Goal: Use online tool/utility: Utilize a website feature to perform a specific function

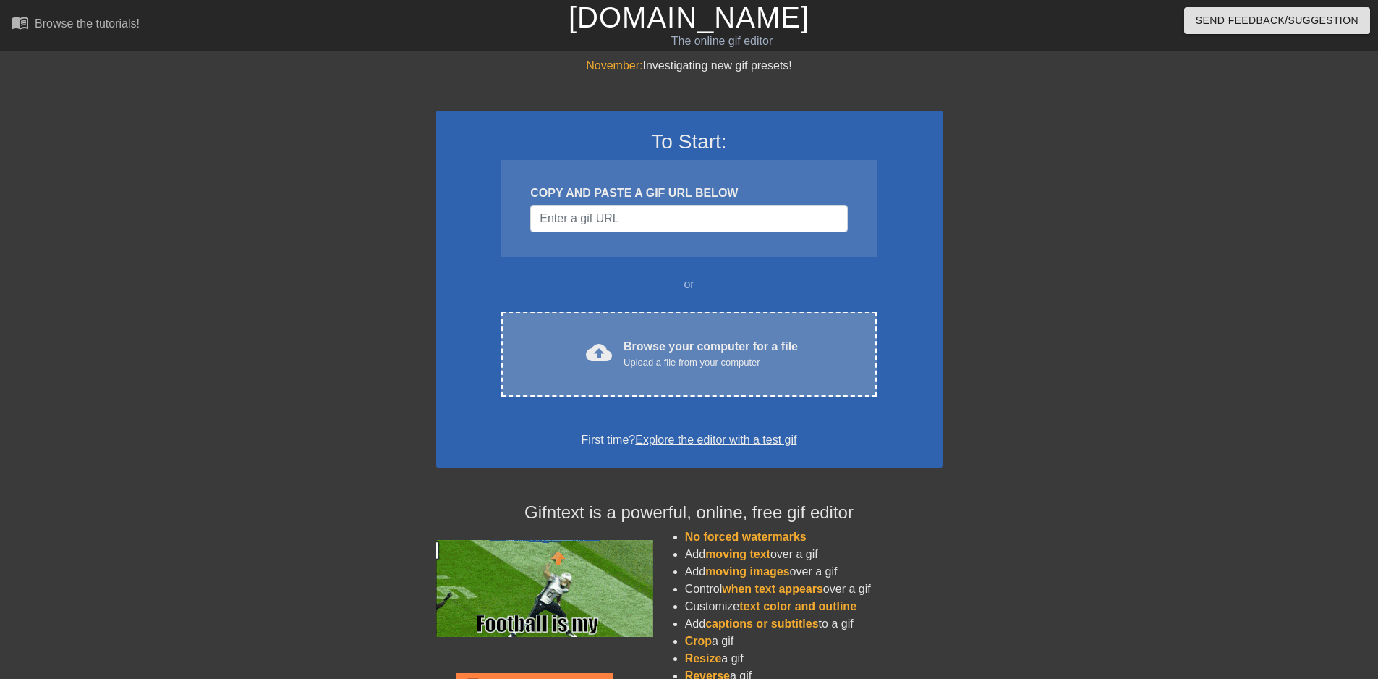
click at [622, 362] on div "cloud_upload Browse your computer for a file Upload a file from your computer" at bounding box center [689, 354] width 314 height 33
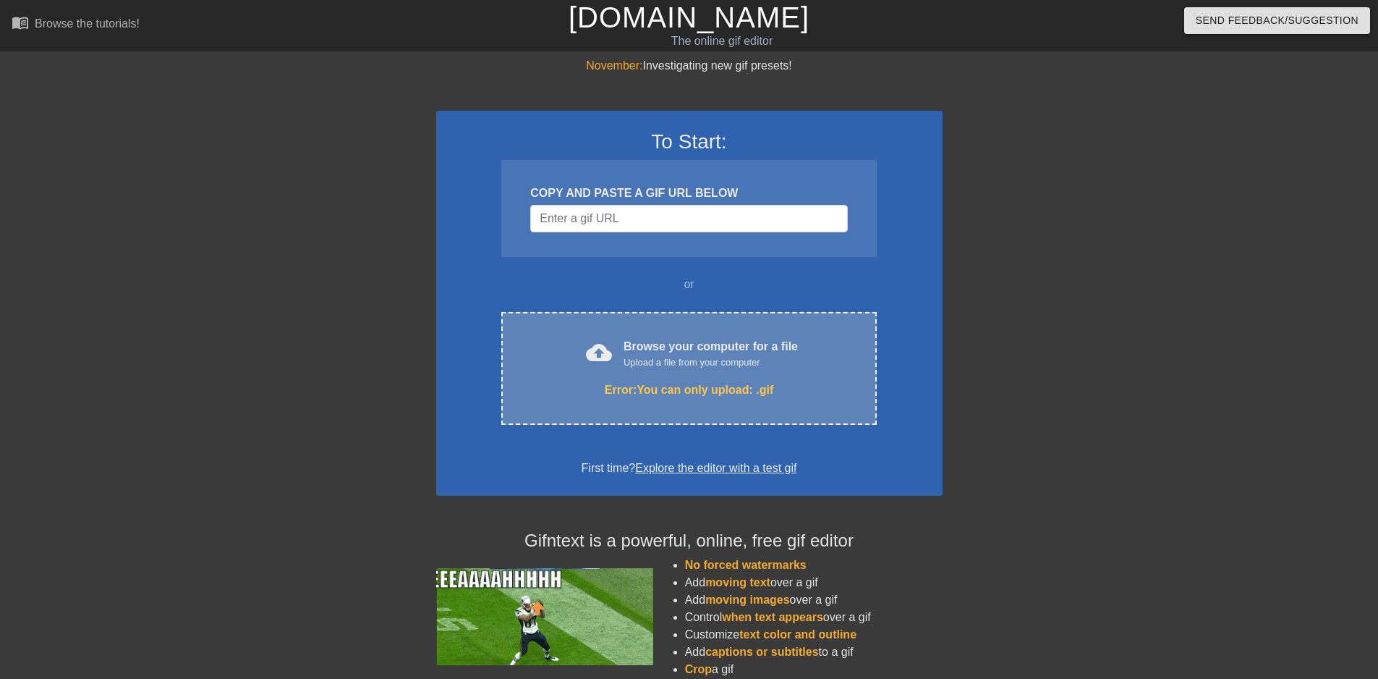
click at [806, 391] on div "Error: You can only upload: .gif" at bounding box center [689, 389] width 314 height 17
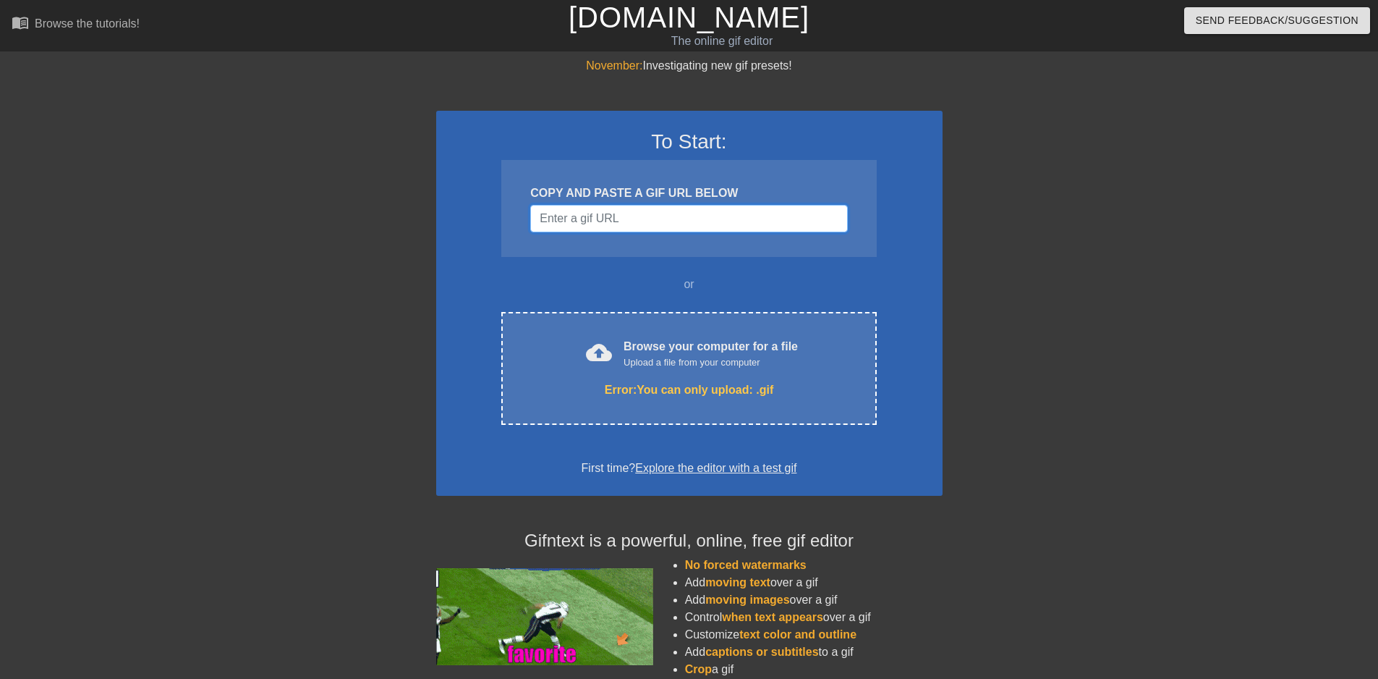
click at [694, 216] on input "Username" at bounding box center [688, 218] width 317 height 27
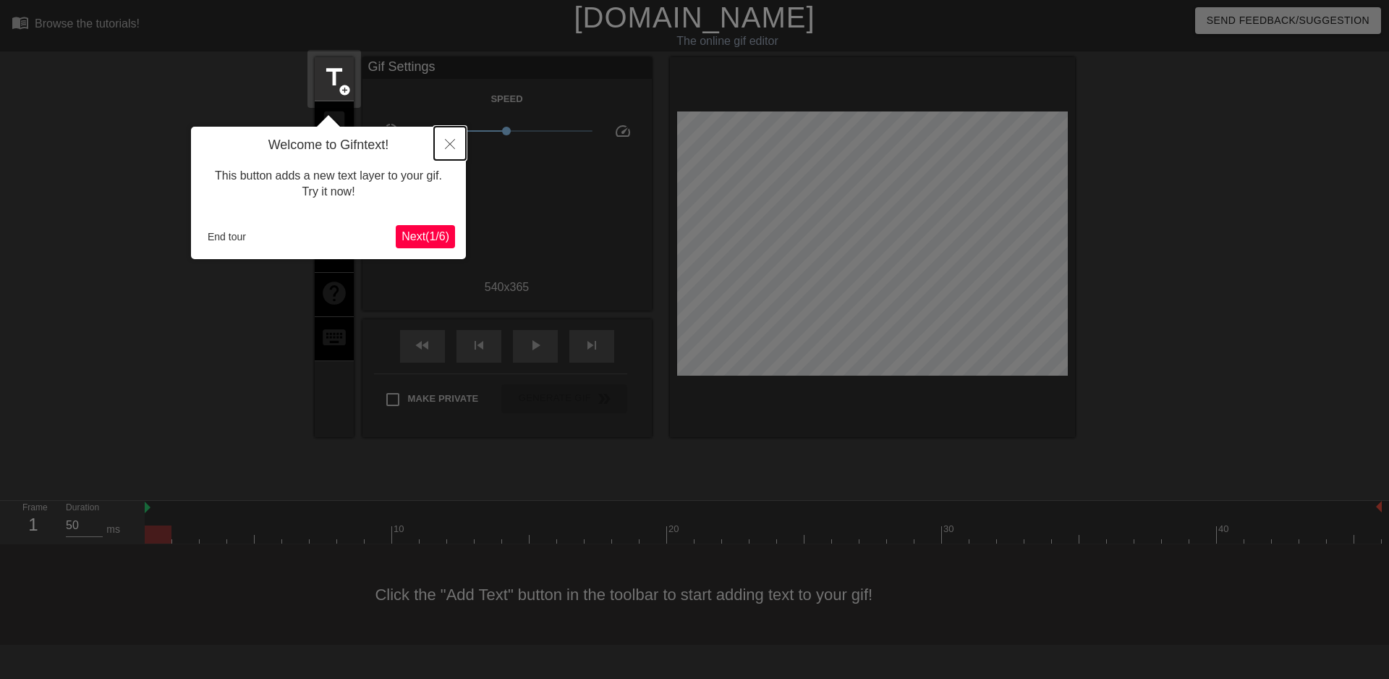
click at [442, 137] on button "Close" at bounding box center [450, 143] width 32 height 33
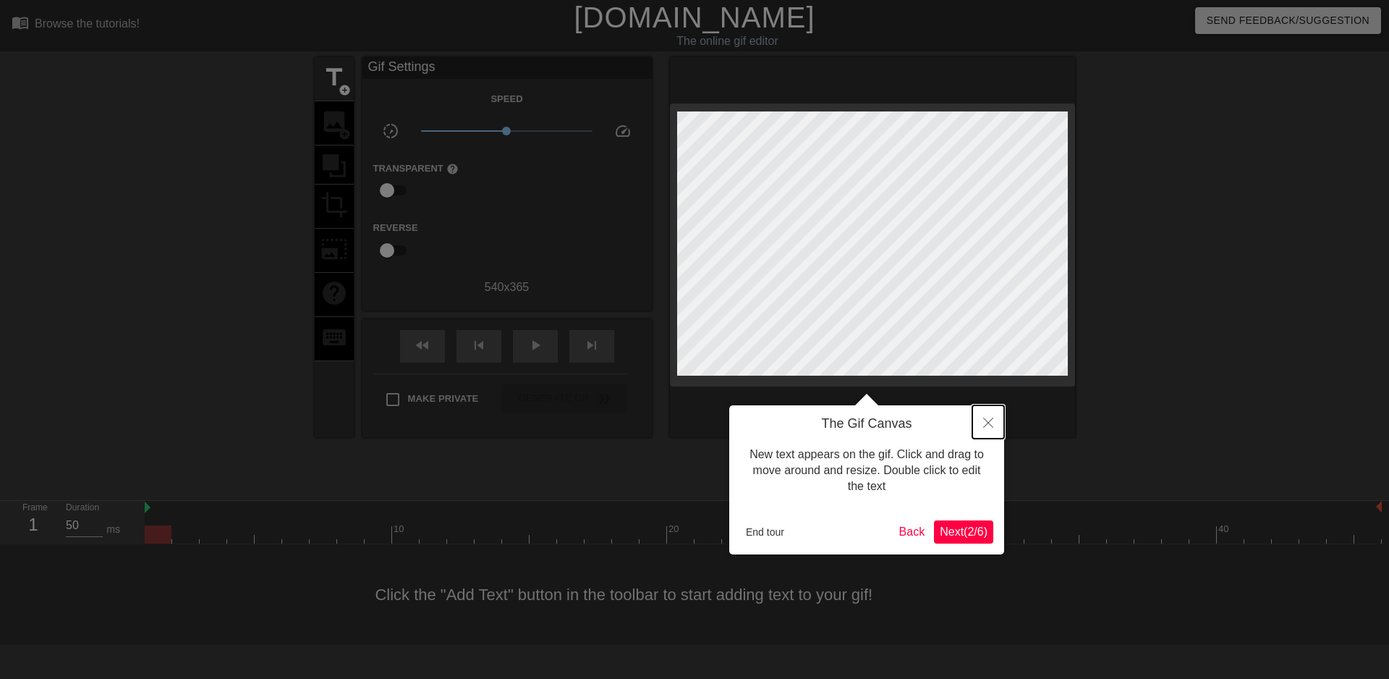
click at [982, 423] on button "Close" at bounding box center [988, 421] width 32 height 33
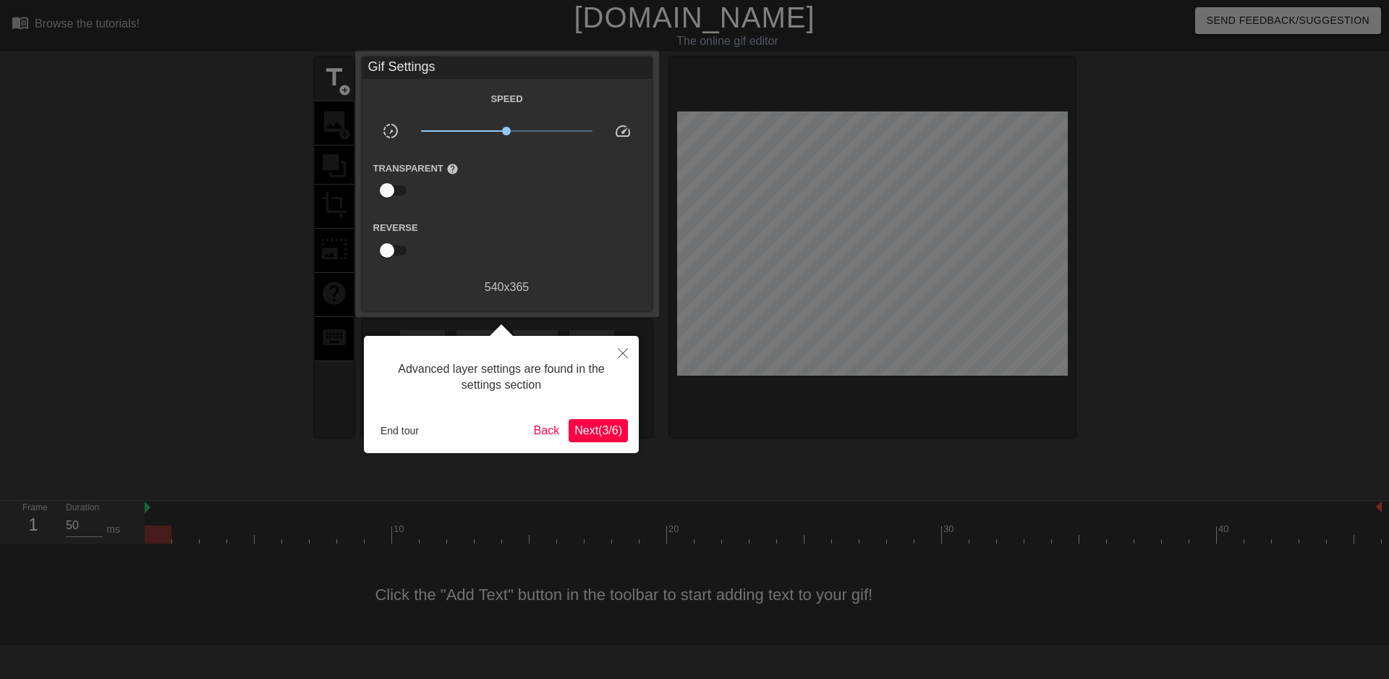
click at [585, 428] on span "Next ( 3 / 6 )" at bounding box center [598, 430] width 48 height 12
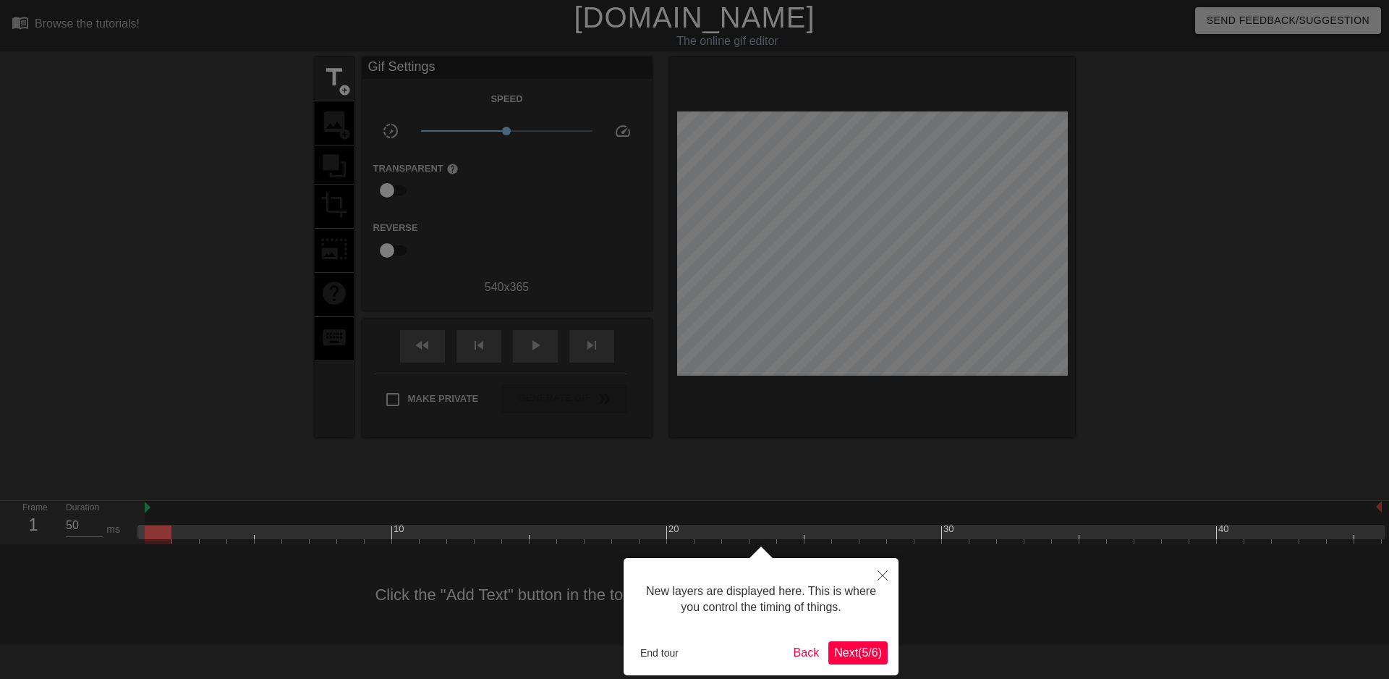
click at [854, 666] on div "New layers are displayed here. This is where you control the timing of things. …" at bounding box center [761, 616] width 275 height 117
click at [856, 658] on span "Next ( 5 / 6 )" at bounding box center [858, 652] width 48 height 12
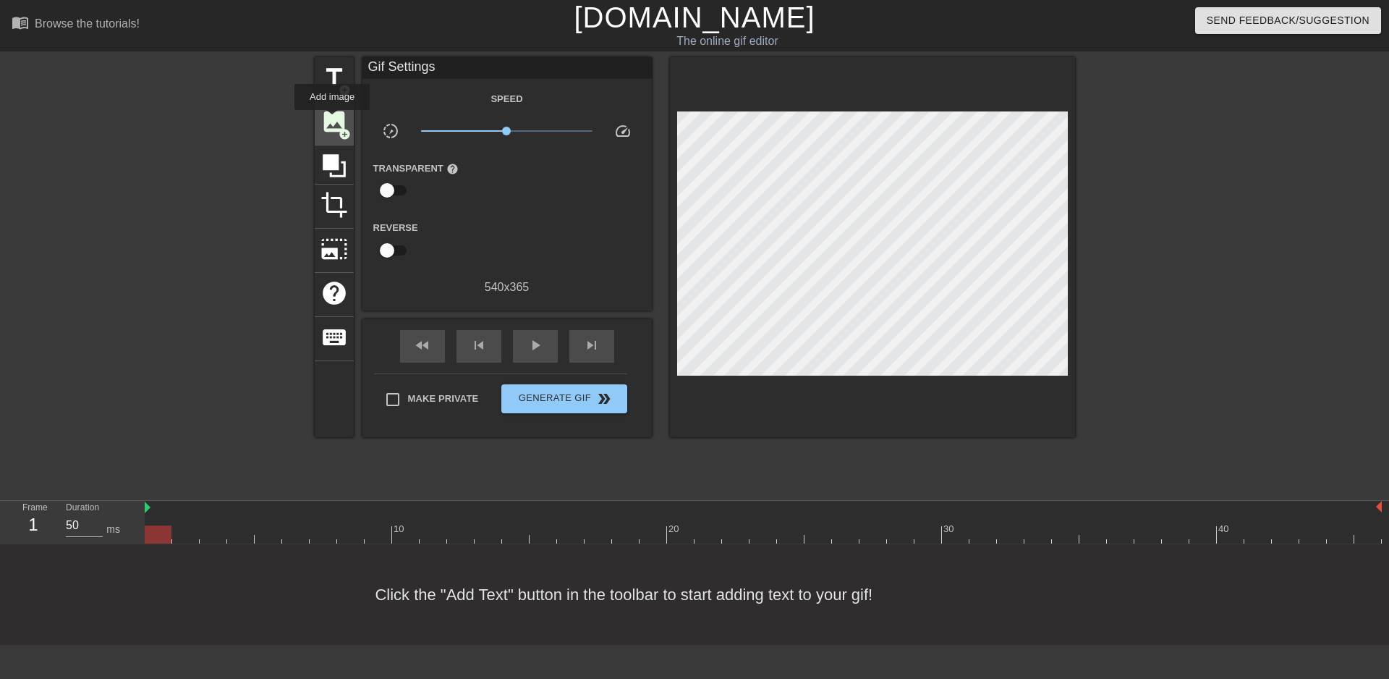
click at [332, 120] on span "image" at bounding box center [333, 121] width 27 height 27
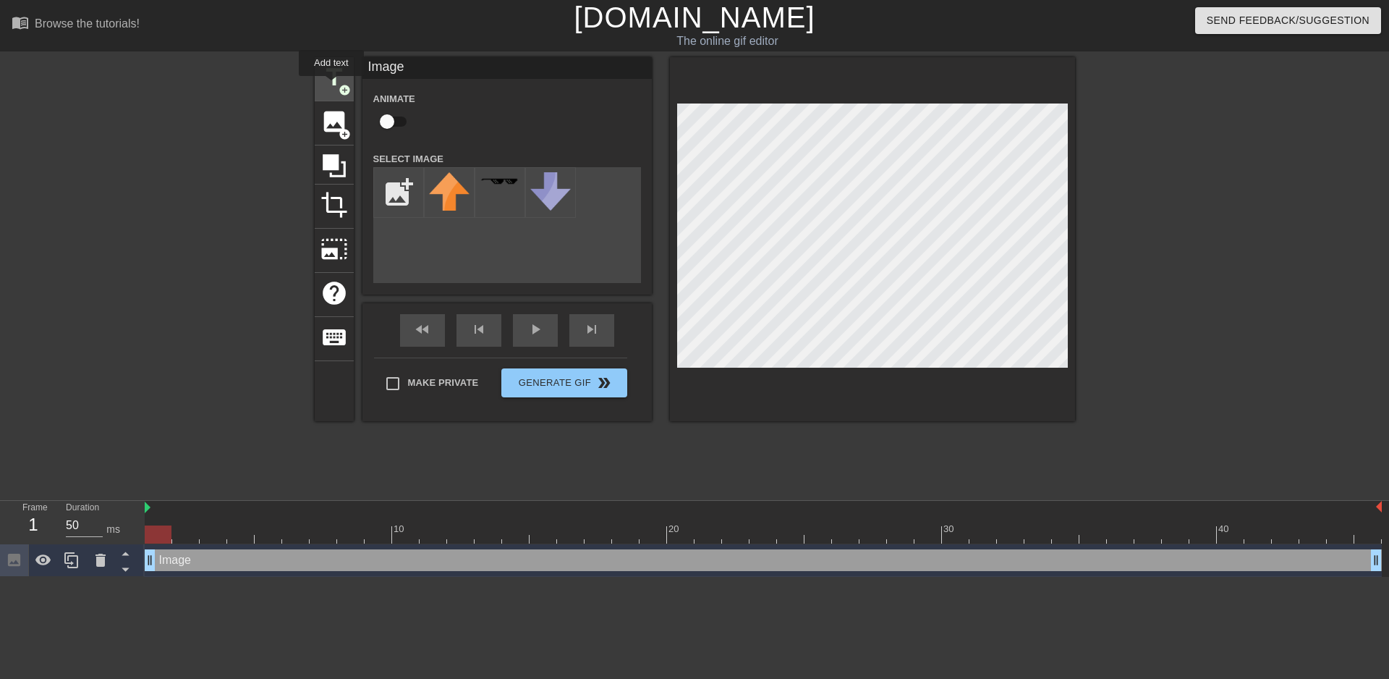
click at [331, 86] on span "title" at bounding box center [333, 77] width 27 height 27
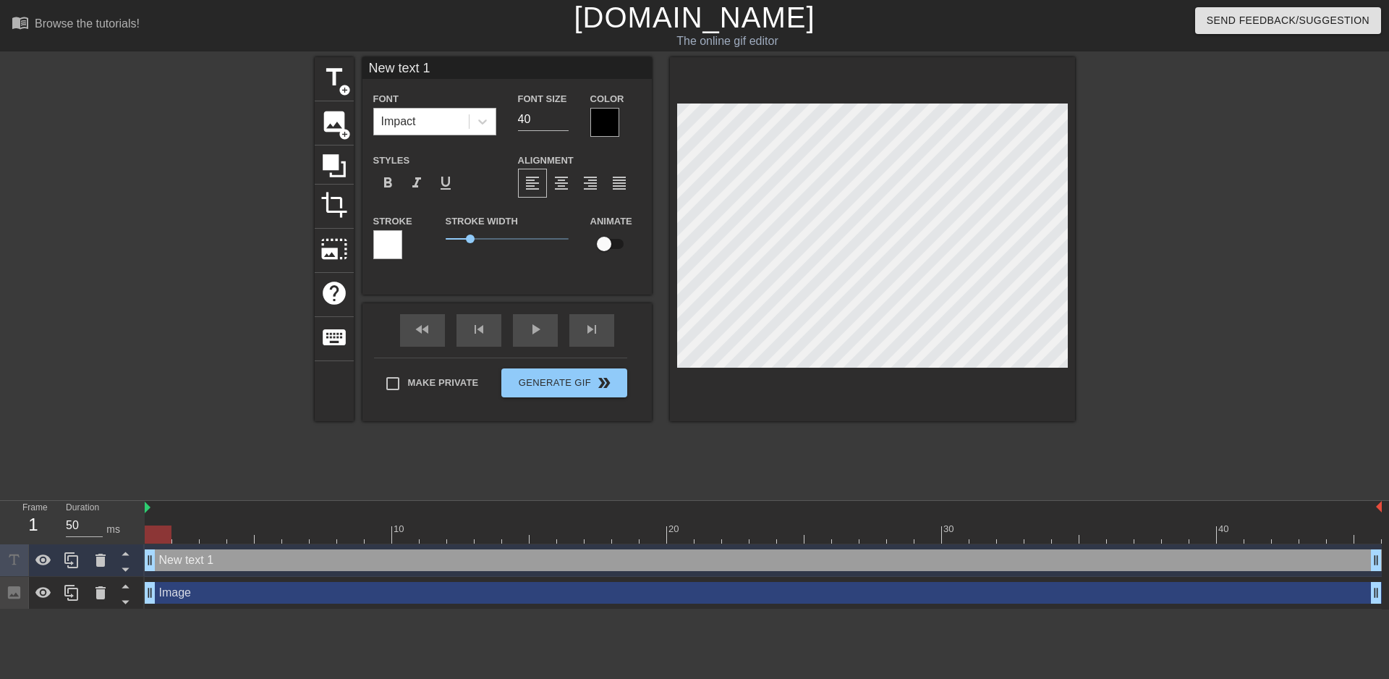
click at [447, 122] on div "Impact" at bounding box center [421, 122] width 95 height 26
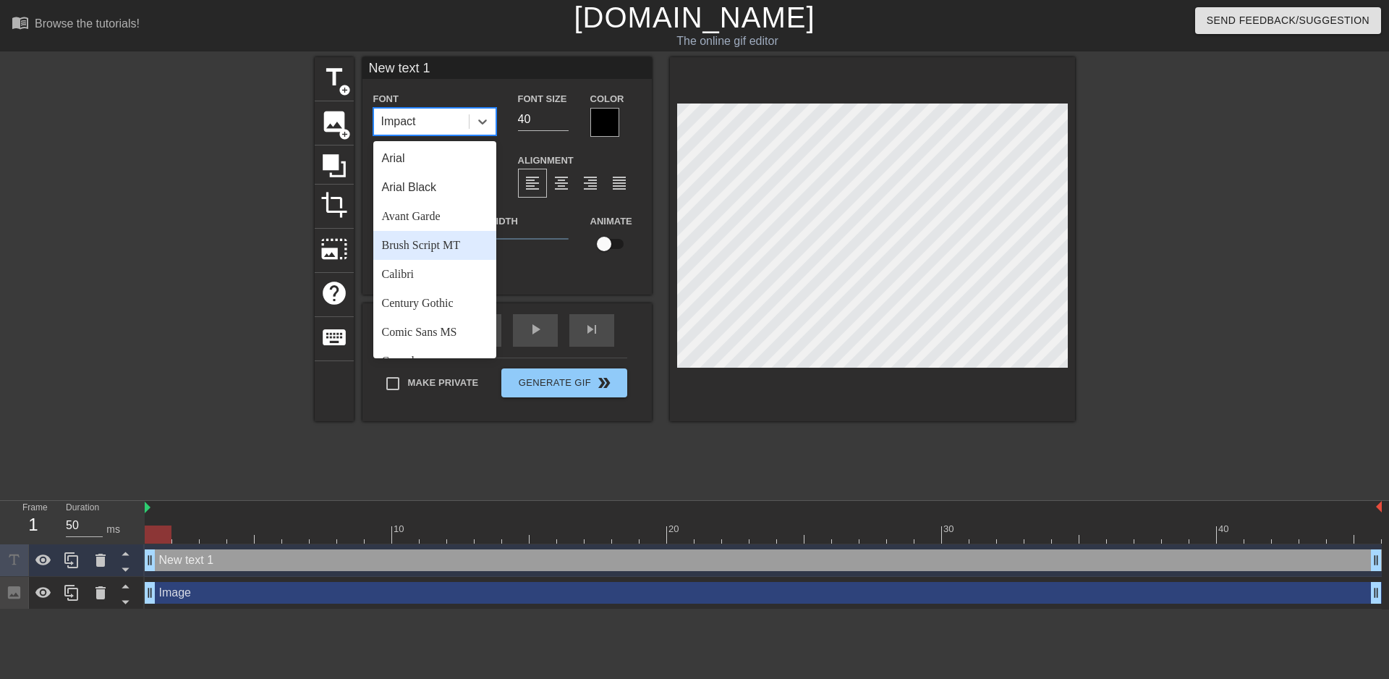
click at [435, 234] on div "Brush Script MT" at bounding box center [434, 245] width 123 height 29
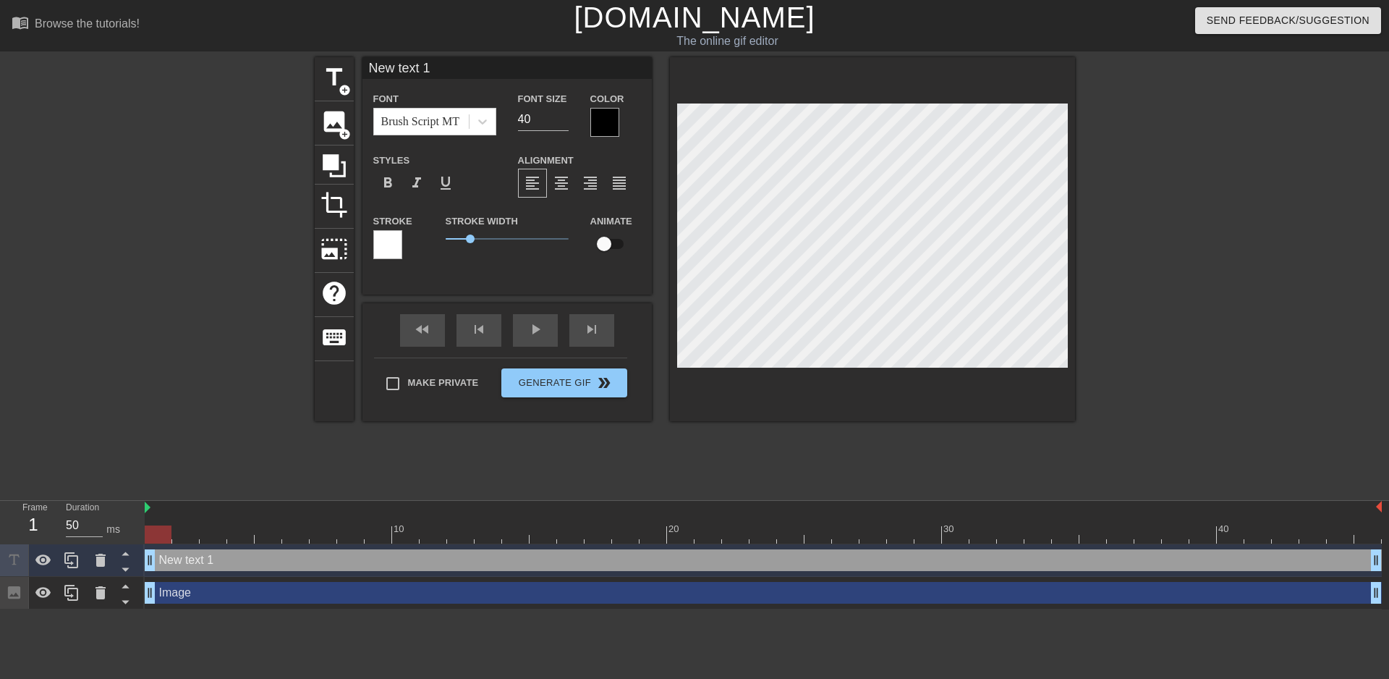
scroll to position [1, 1]
type input "Q"
type textarea "Q"
type input "Qu"
type textarea "Qu"
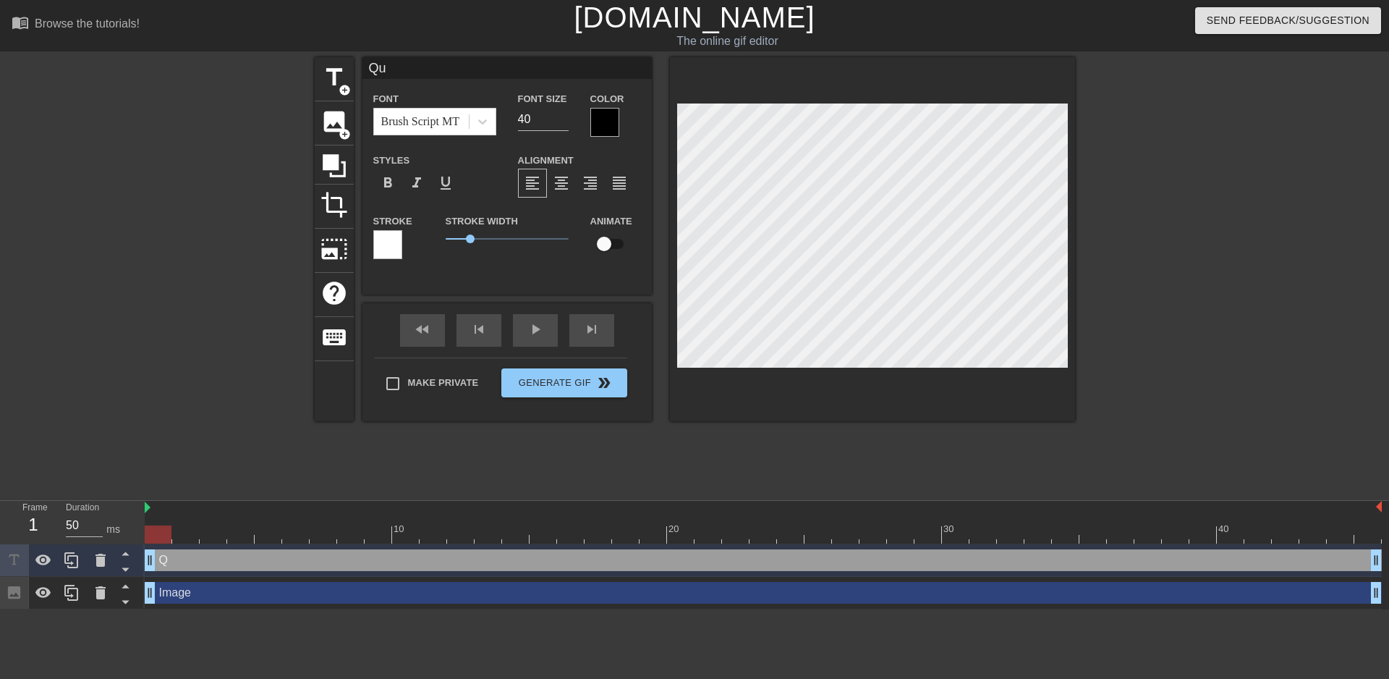
type input "Que"
type textarea "Que"
type input "Quee"
type textarea "Quee"
type input "Queen"
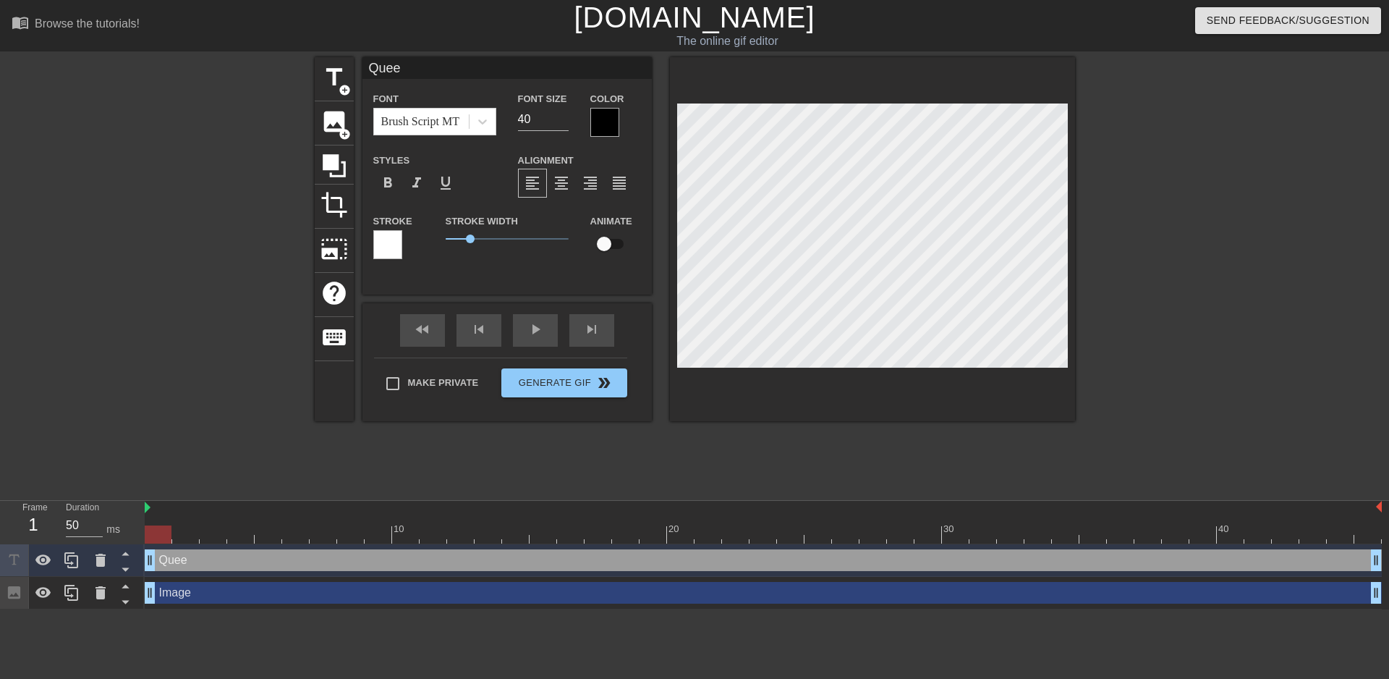
type textarea "Queen"
type input "Quee"
type textarea "Quee"
type input "Que"
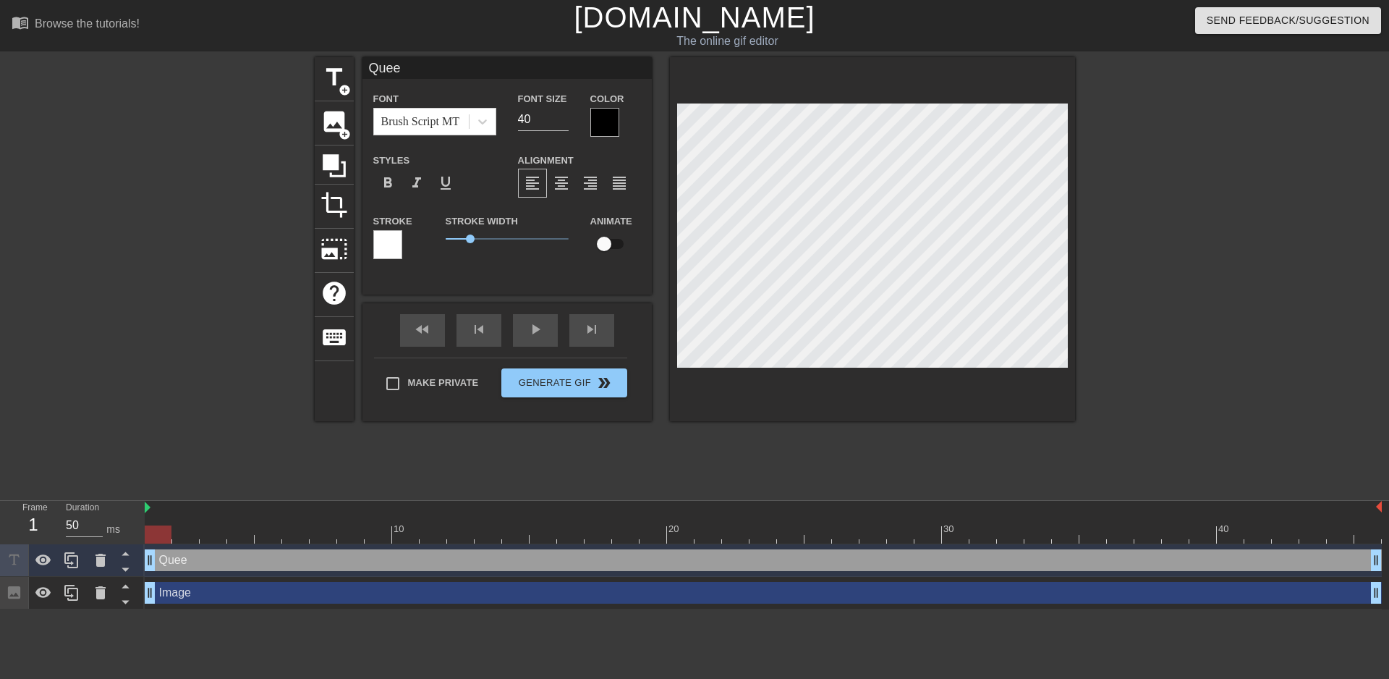
type textarea "Que"
type input "Qu"
type textarea "Qu"
type input "Q"
type textarea "Q"
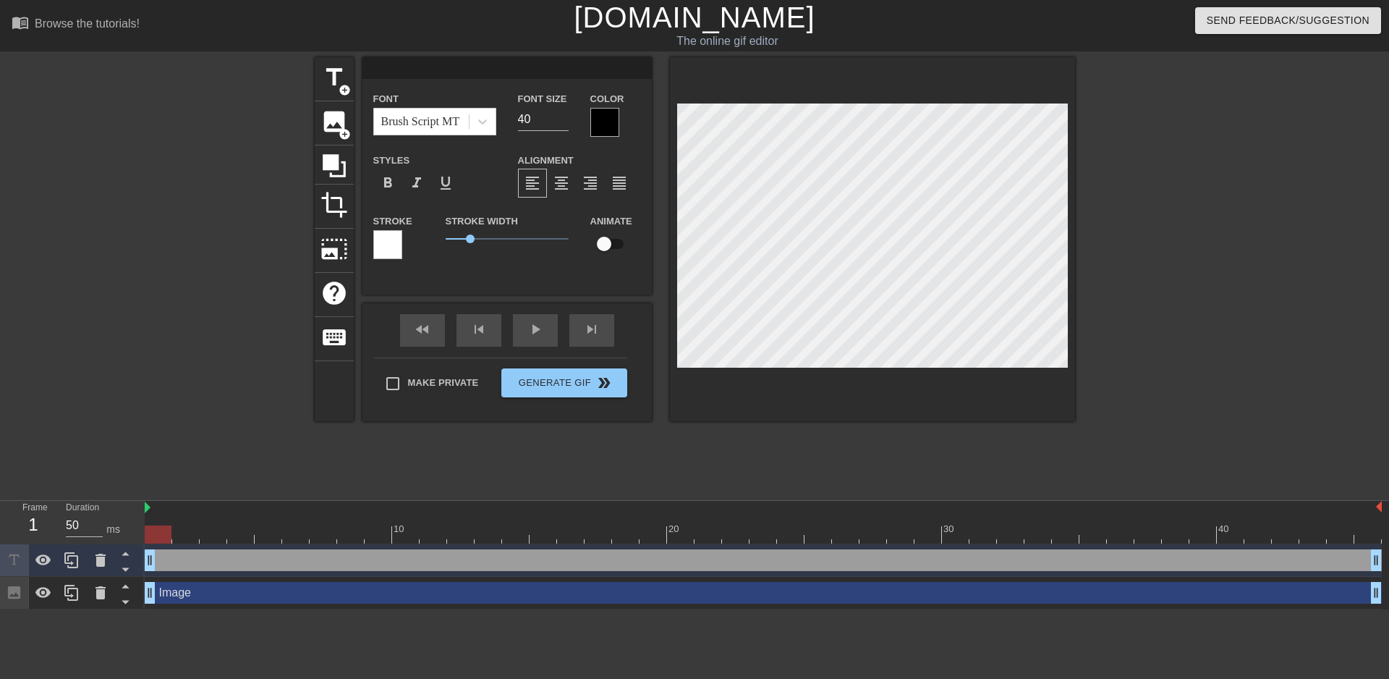
scroll to position [1, 1]
type input "Q"
type textarea "Q"
type input "Qu"
type textarea "Qu"
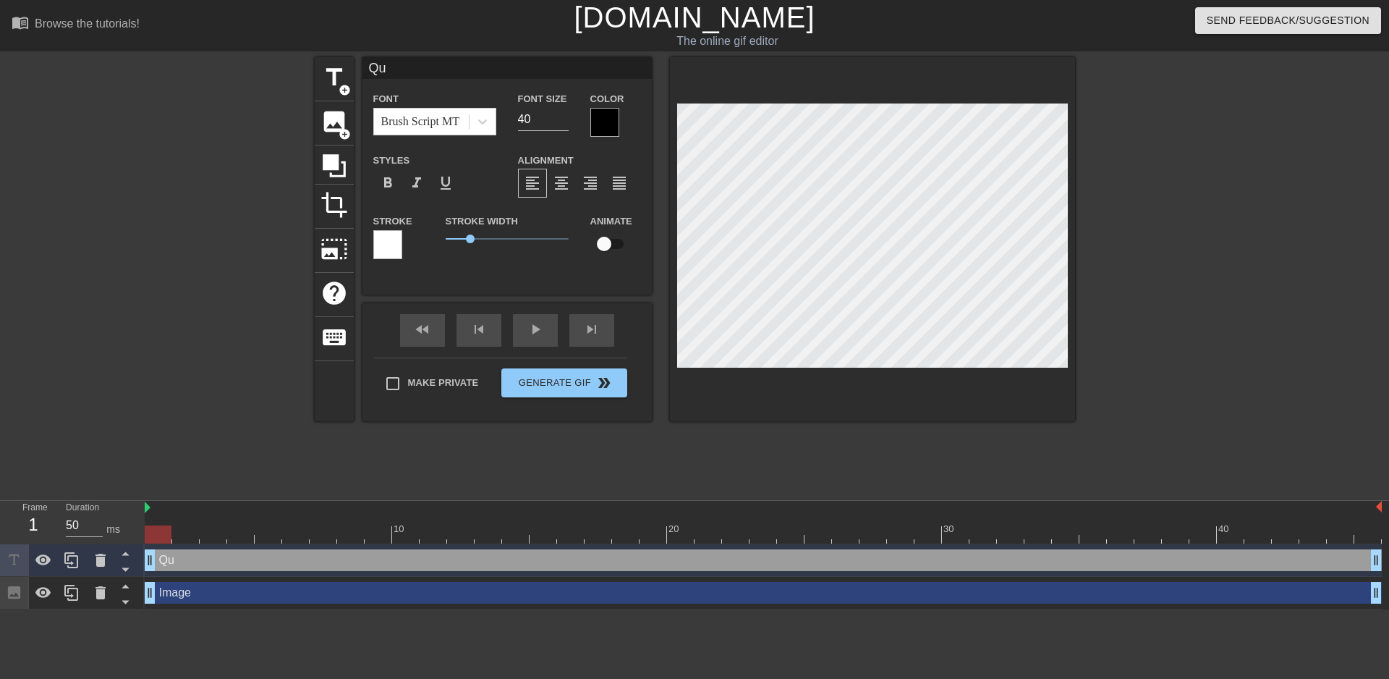
type input "Que"
type textarea "Que"
type input "Quee"
type textarea "Quee"
type input "Queen"
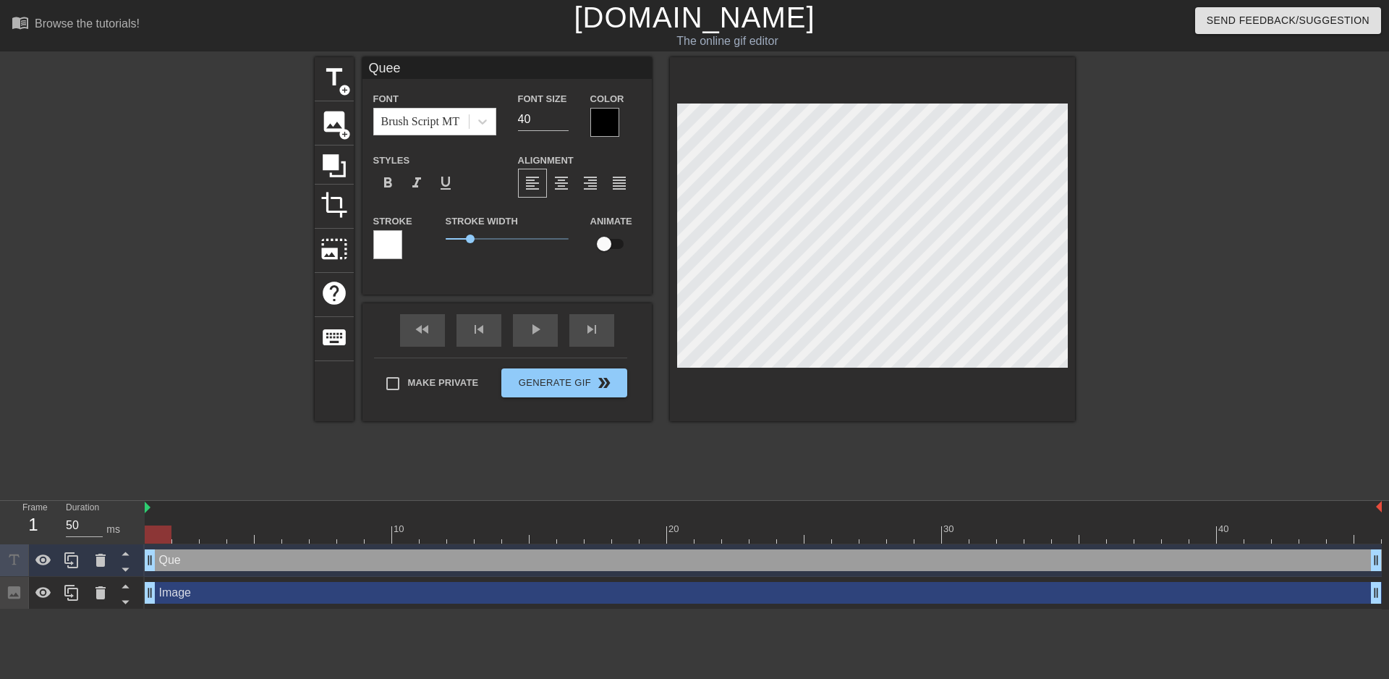
type textarea "Queen"
type input "Queen"
type textarea "Queen"
type input "Queen O"
type textarea "Queen O"
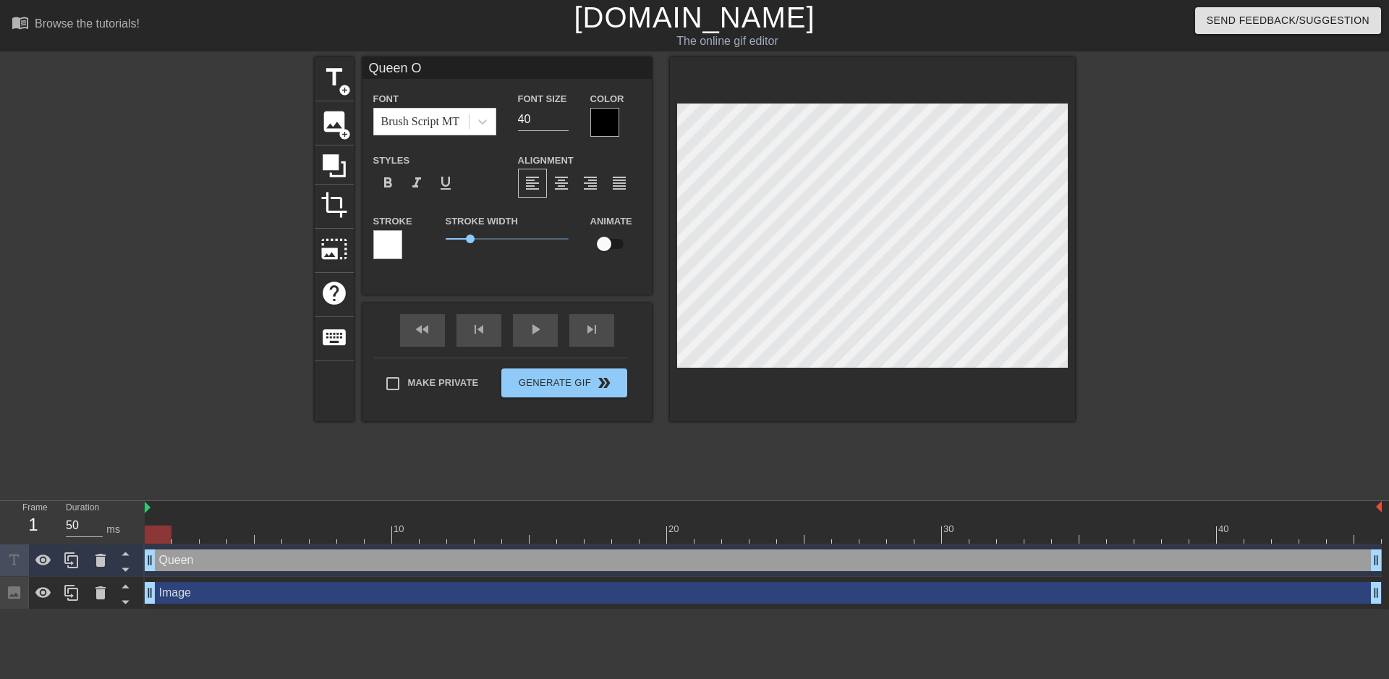
scroll to position [1, 3]
type input "Queen Of"
type textarea "Queen Of"
type input "Queen Of"
type textarea "Queen Of"
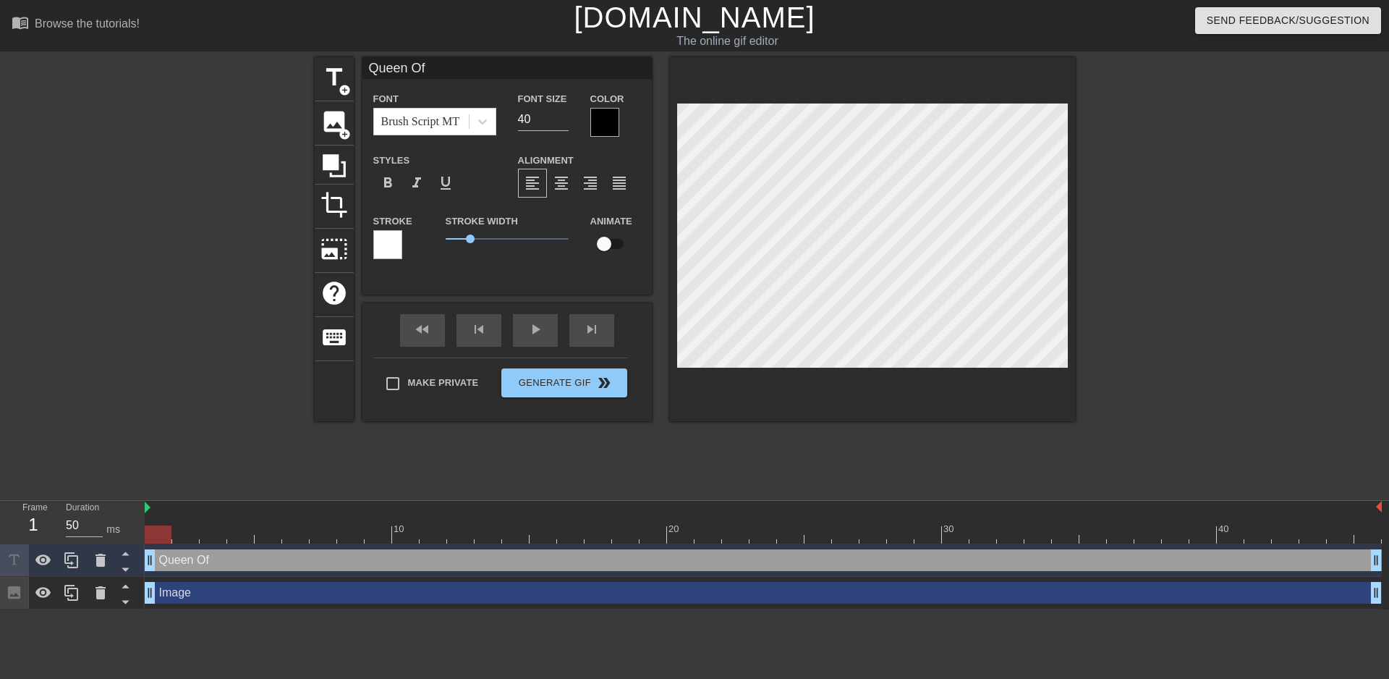
type input "Queen Of G"
type textarea "Queen Of G"
type input "Queen Of Ga"
type textarea "Queen Of Ga"
type input "Queen Of Gam"
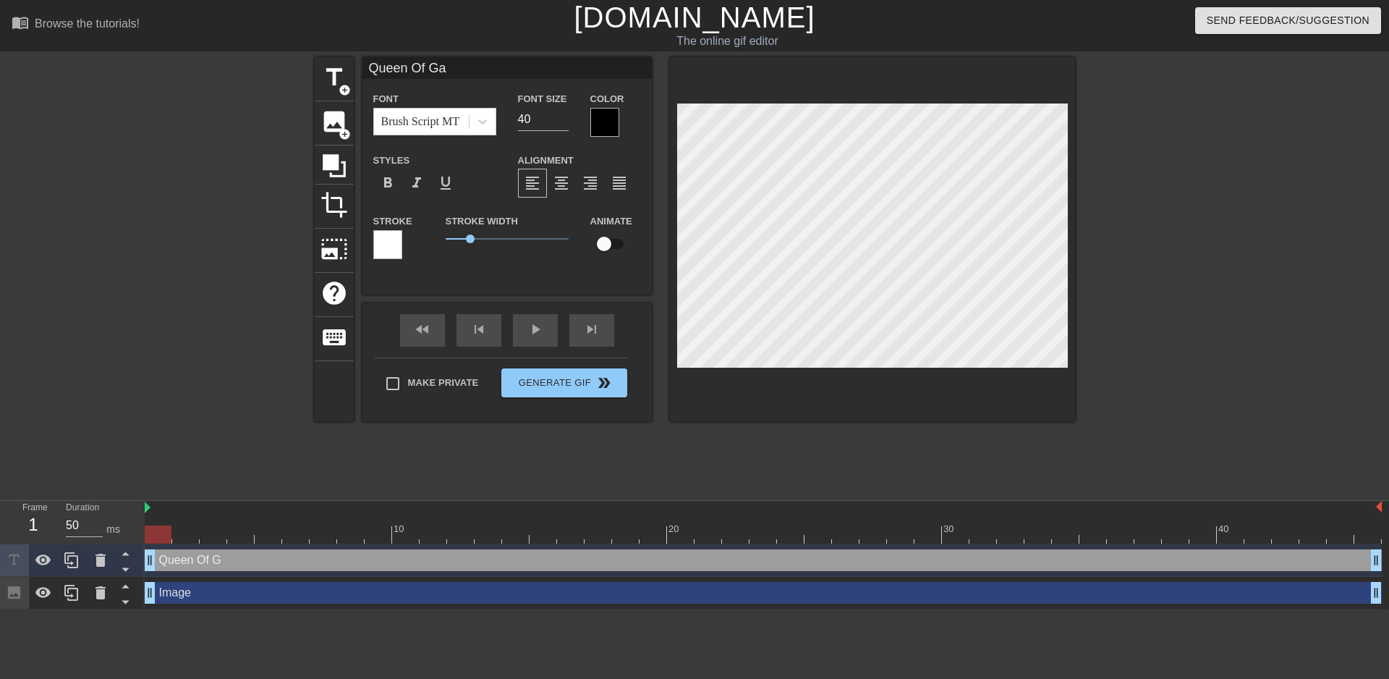
type textarea "Queen Of Gam"
type input "Queen Of Gamb"
type textarea "Queen Of Gamb"
type input "Queen Of Gambl"
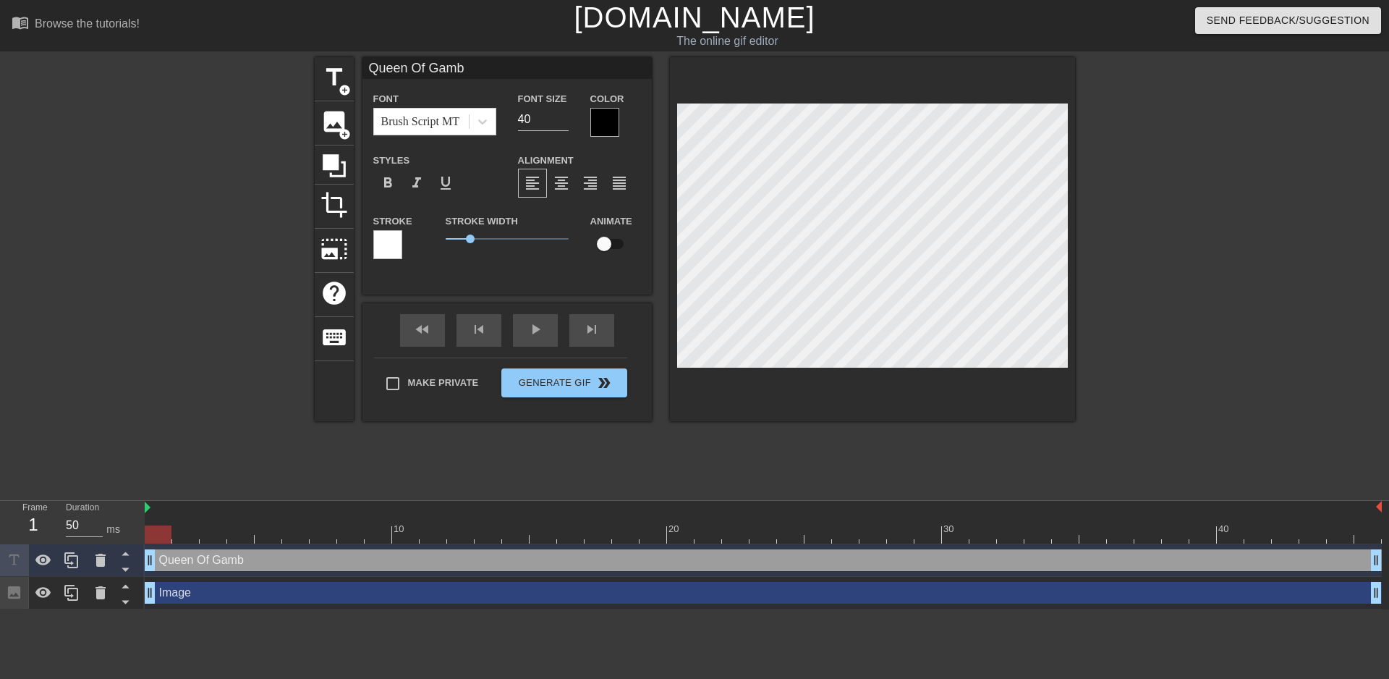
type textarea "Queen Of Gambl"
type input "Queen Of [PERSON_NAME]"
type textarea "Queen Of [PERSON_NAME]"
type input "Queen Of Gambles"
type textarea "Queen Of Gambles"
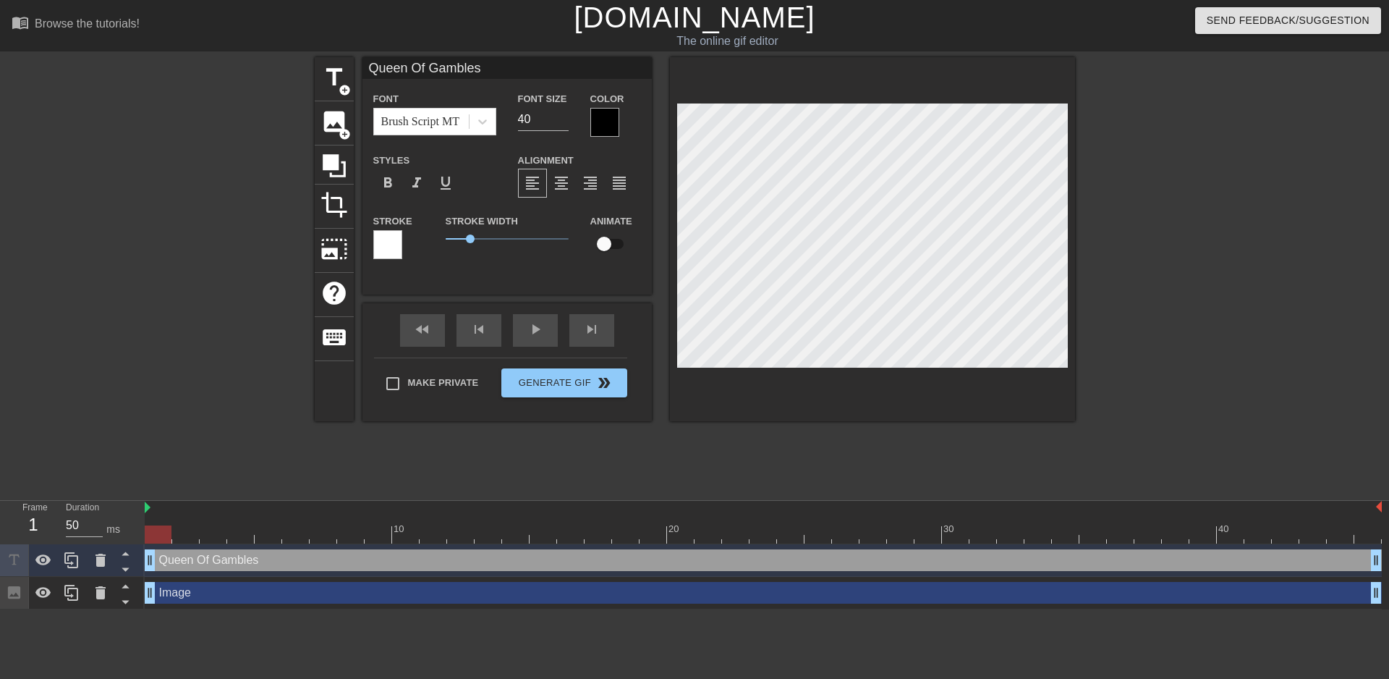
click at [598, 116] on div at bounding box center [604, 122] width 29 height 29
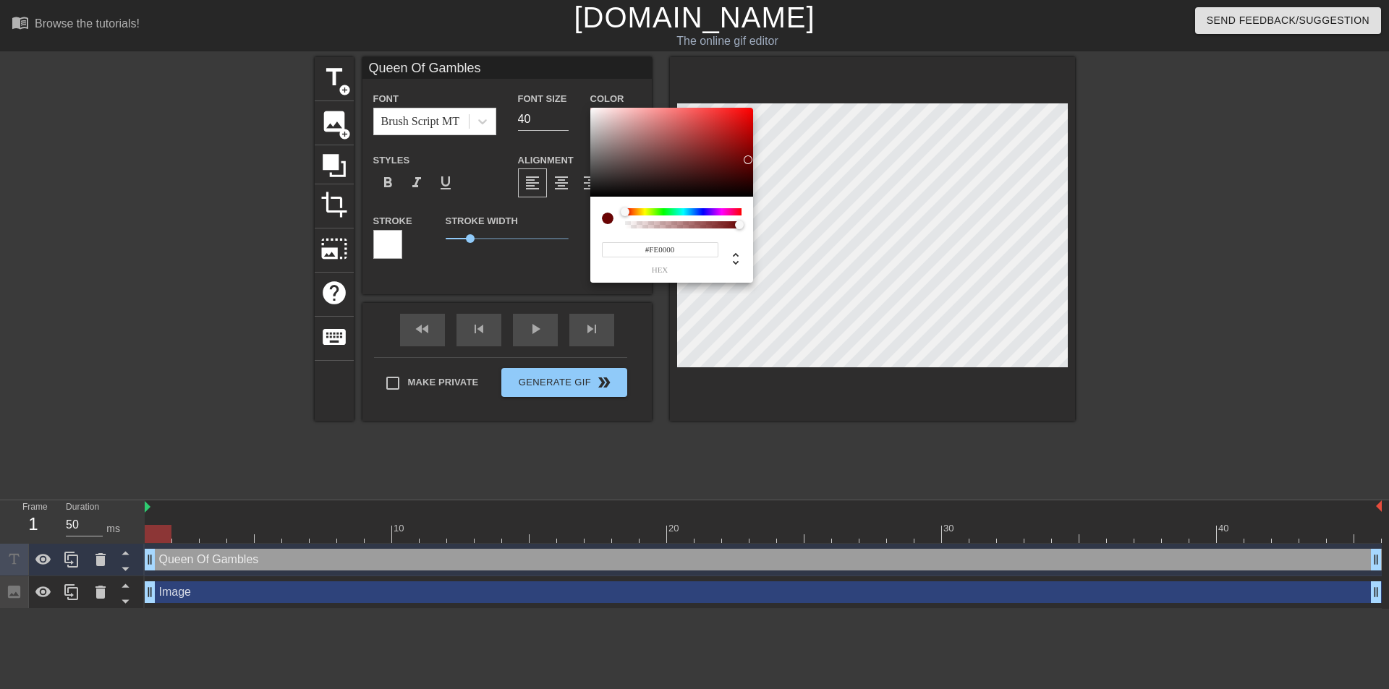
type input "#FF0000"
drag, startPoint x: 721, startPoint y: 158, endPoint x: 765, endPoint y: 75, distance: 94.2
click at [765, 75] on div "#FF0000 hex" at bounding box center [694, 344] width 1389 height 689
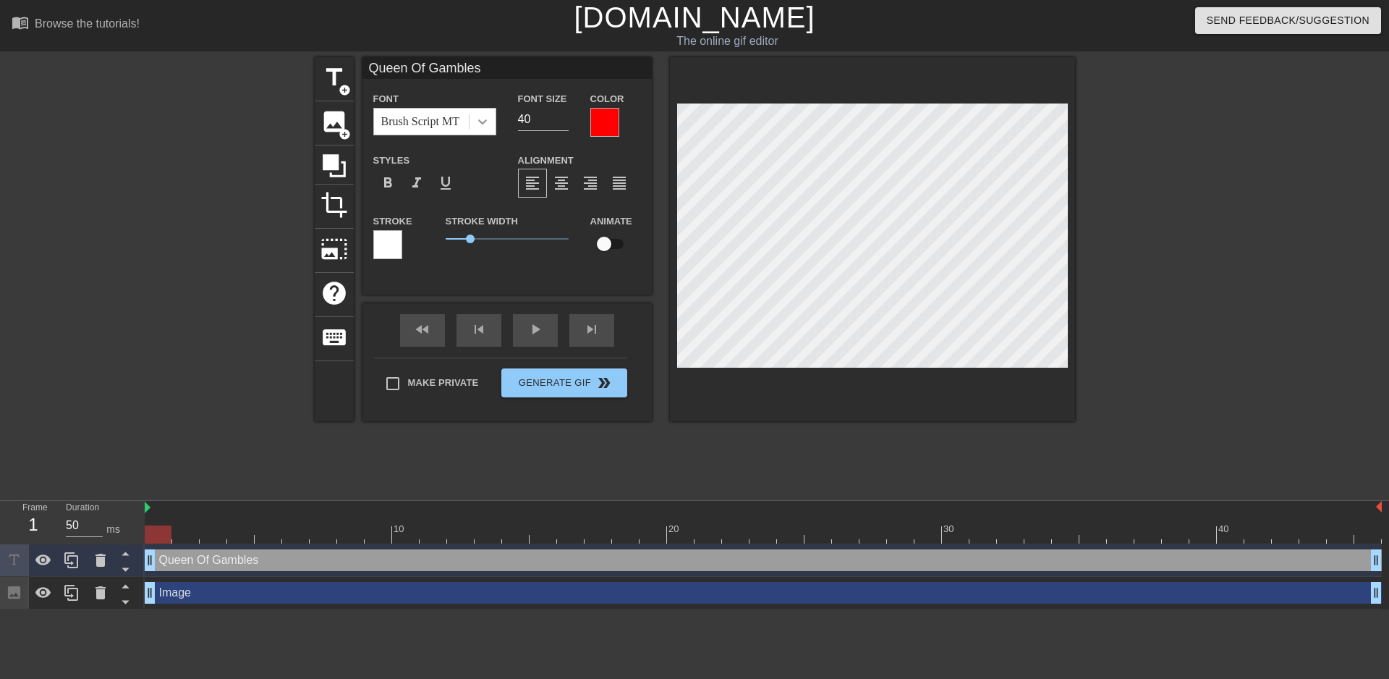
click at [477, 124] on icon at bounding box center [482, 121] width 14 height 14
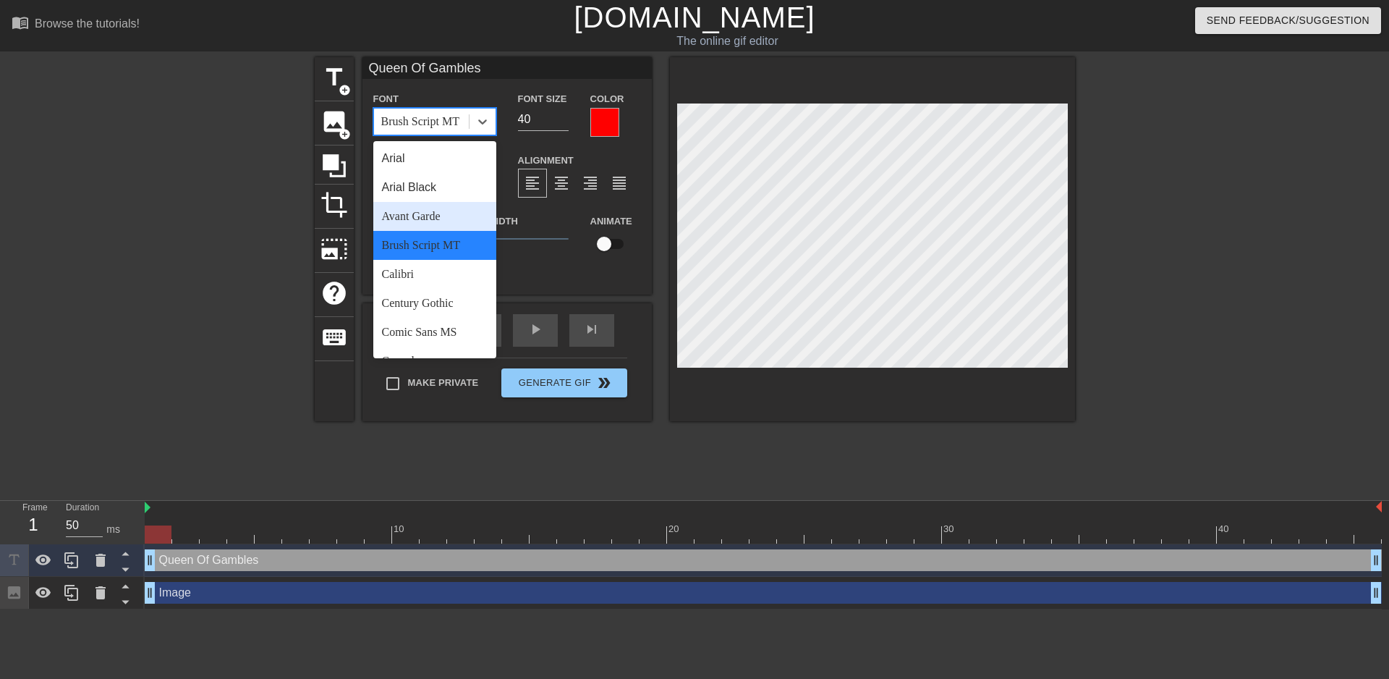
scroll to position [72, 0]
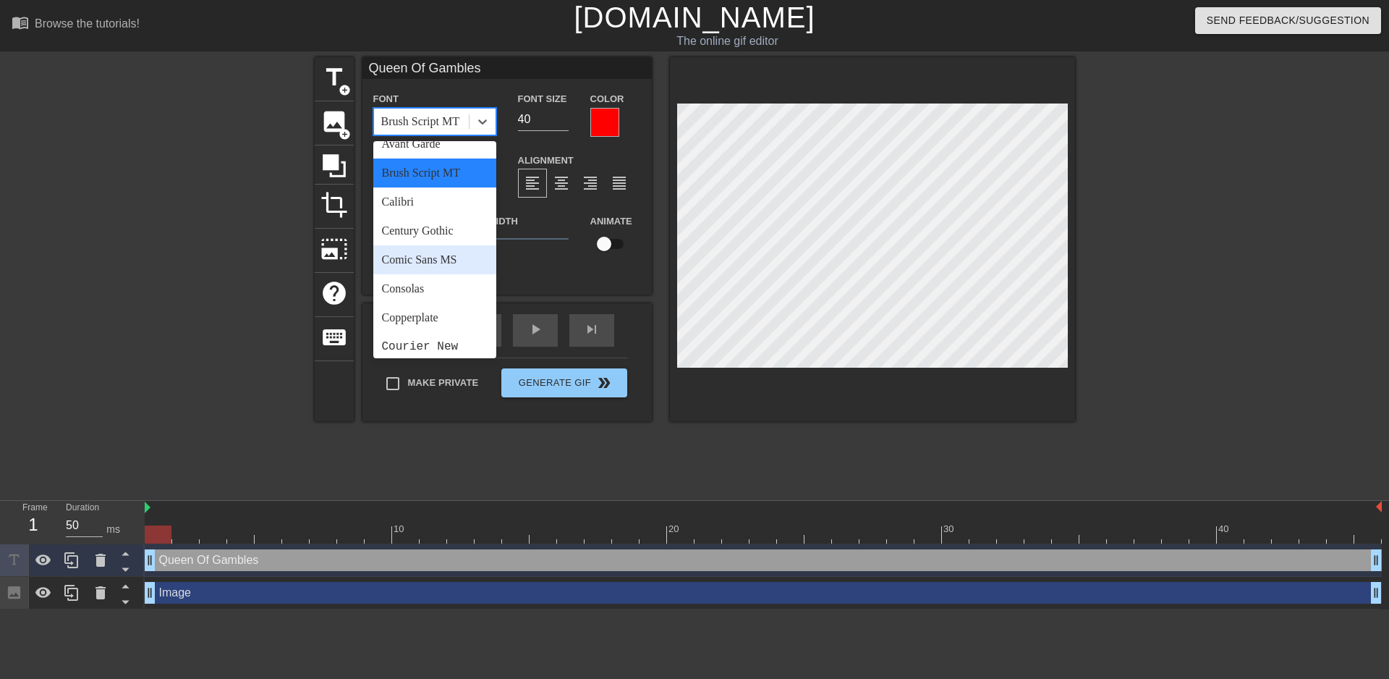
click at [422, 260] on div "Comic Sans MS" at bounding box center [434, 259] width 123 height 29
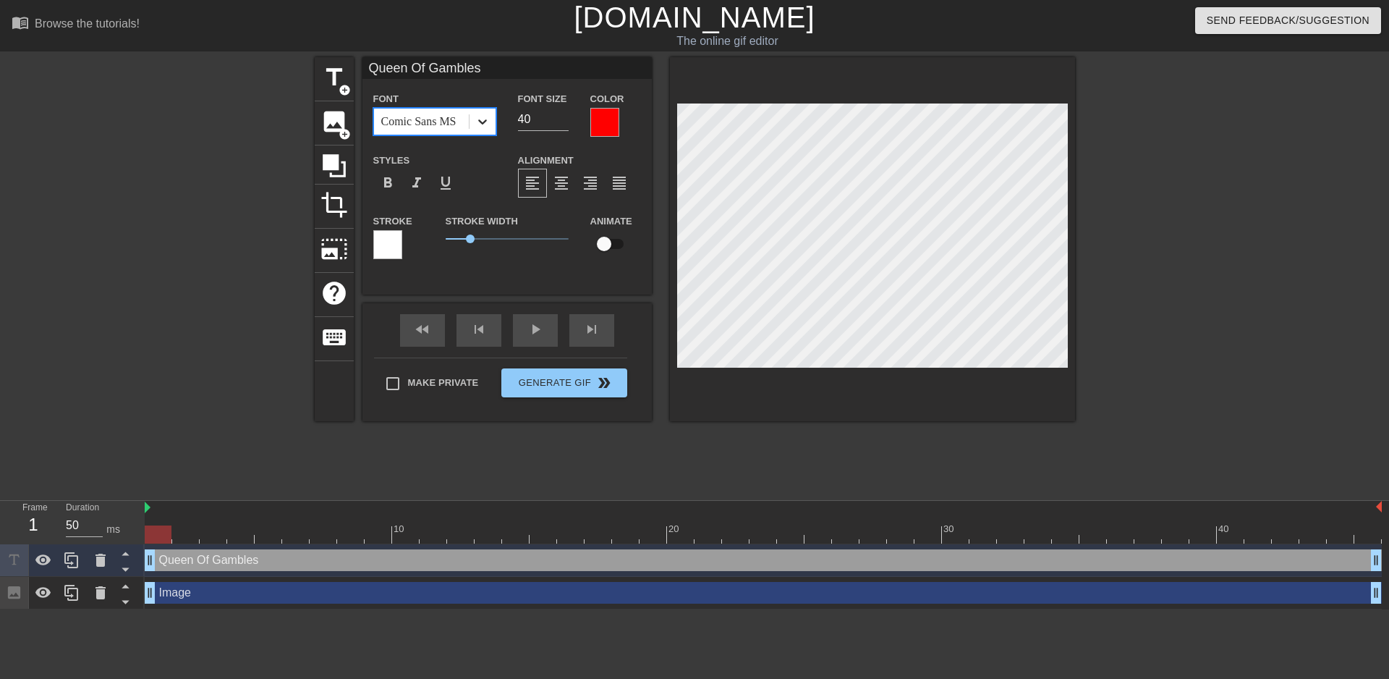
click at [480, 122] on icon at bounding box center [482, 121] width 9 height 5
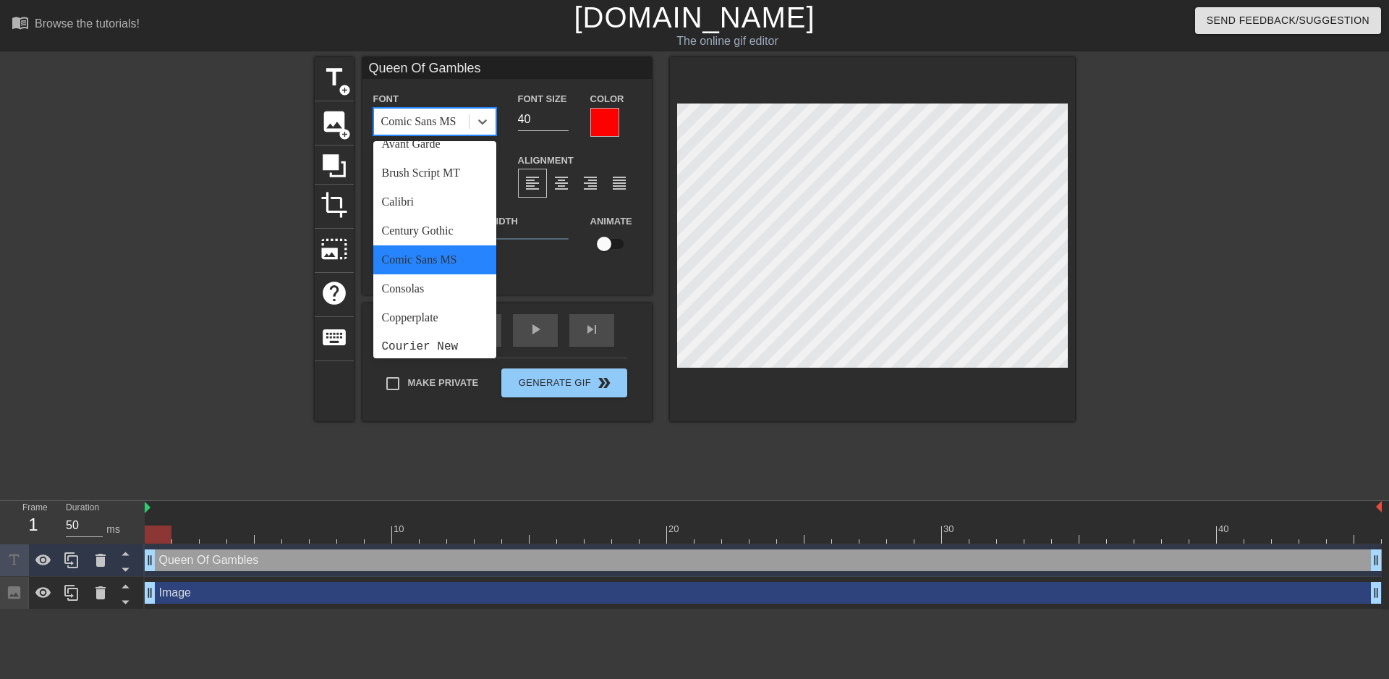
scroll to position [145, 0]
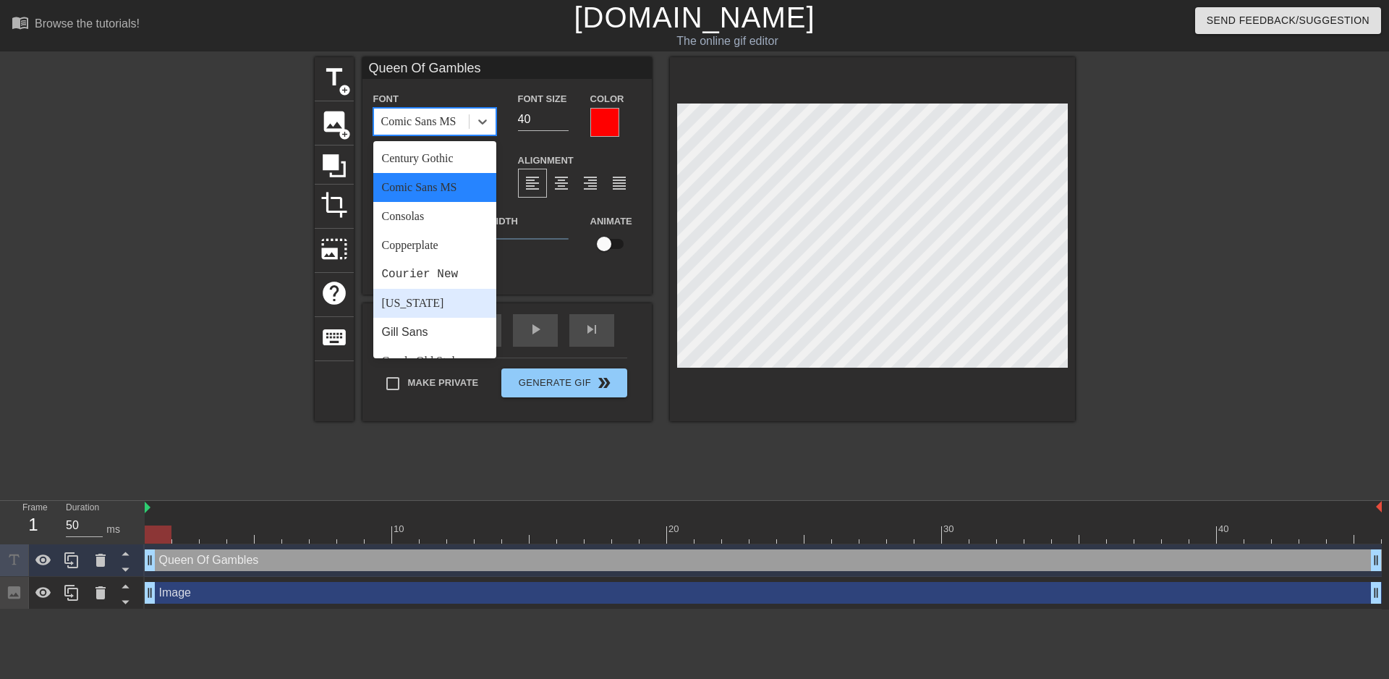
click at [428, 293] on div "[US_STATE]" at bounding box center [434, 303] width 123 height 29
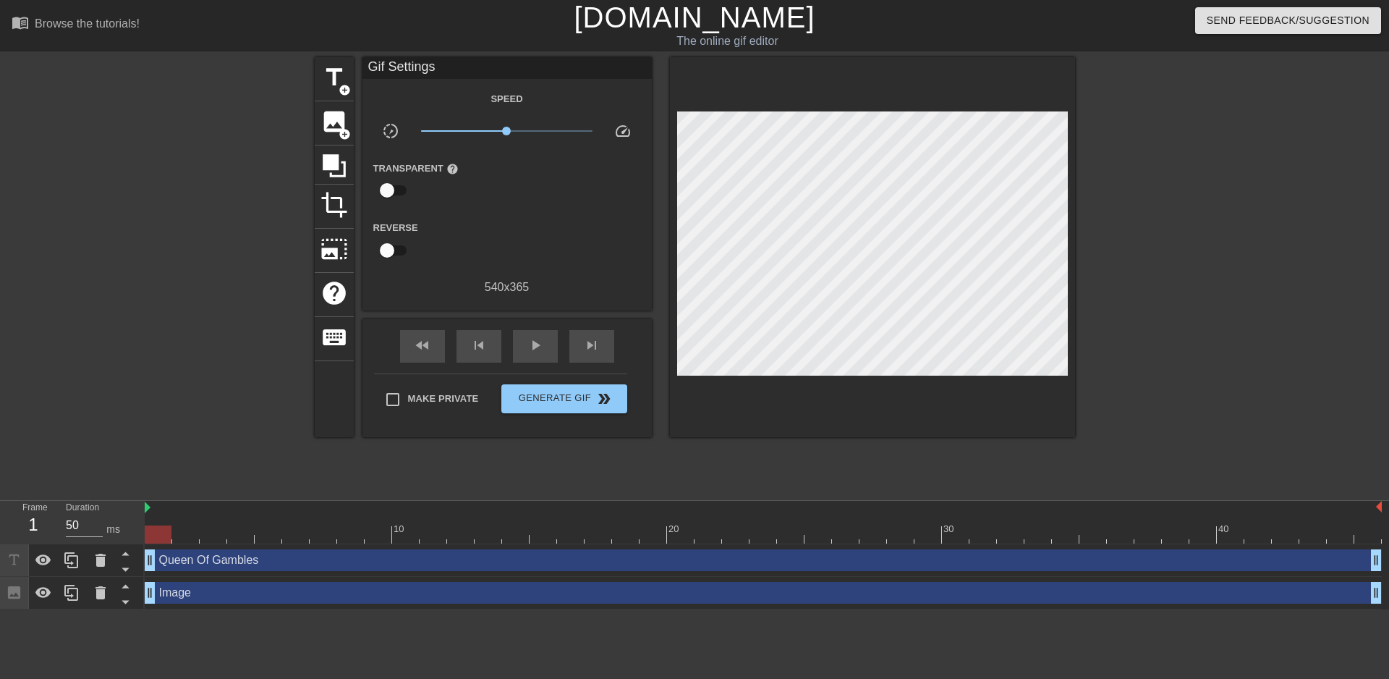
click at [761, 435] on div "title add_circle image add_circle crop photo_size_select_large help keyboard Gi…" at bounding box center [695, 274] width 760 height 434
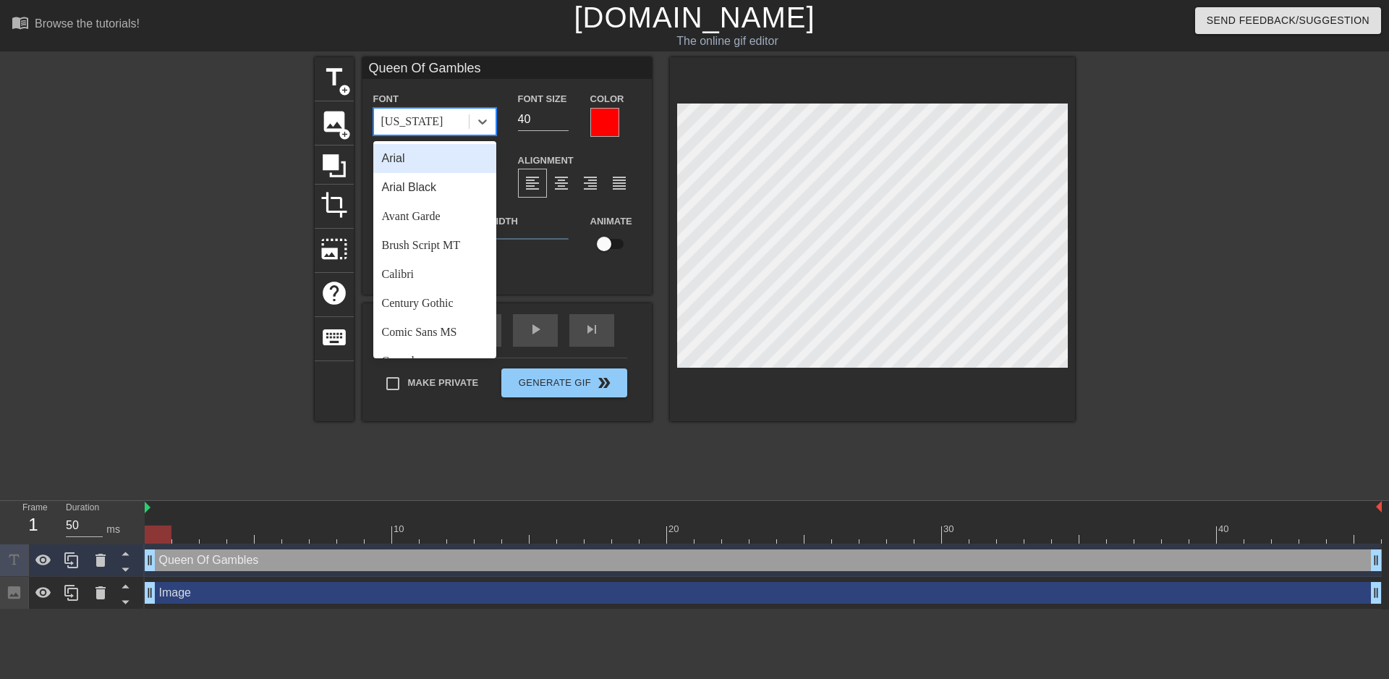
drag, startPoint x: 482, startPoint y: 122, endPoint x: 459, endPoint y: 150, distance: 36.5
click at [481, 122] on icon at bounding box center [482, 121] width 9 height 5
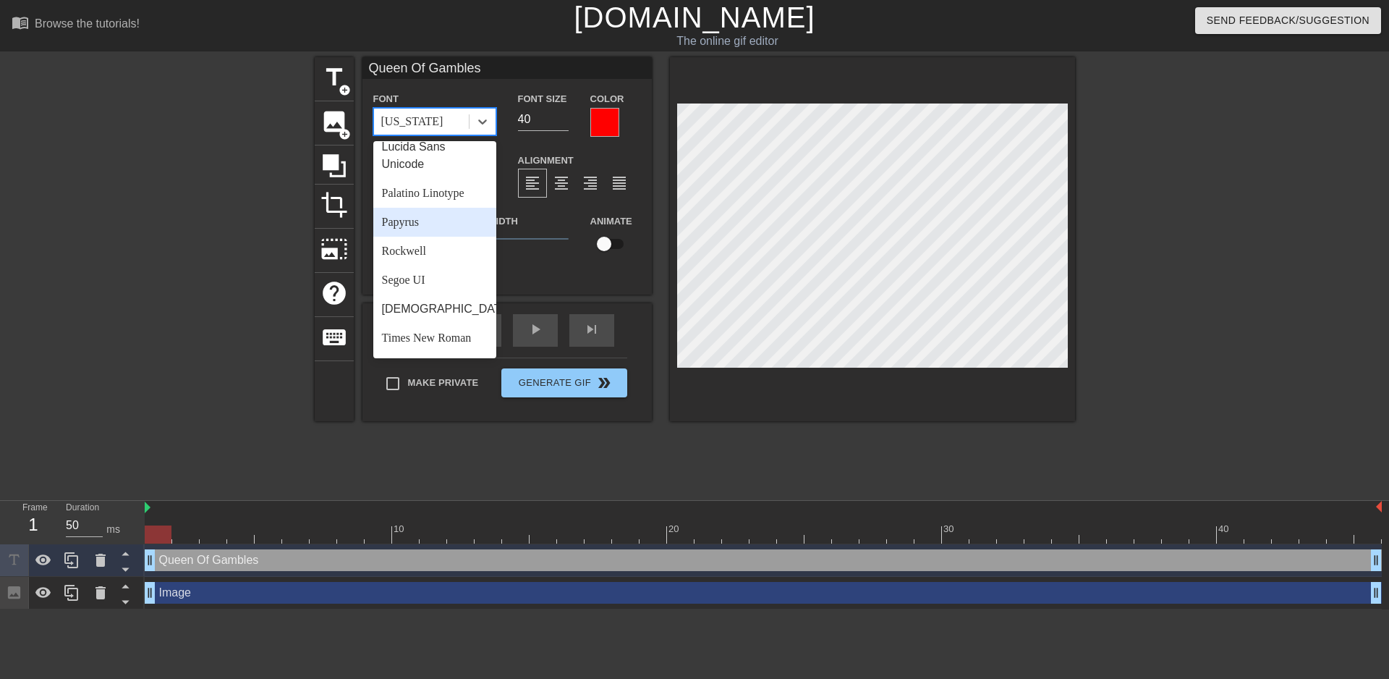
click at [422, 237] on div "Papyrus" at bounding box center [434, 222] width 123 height 29
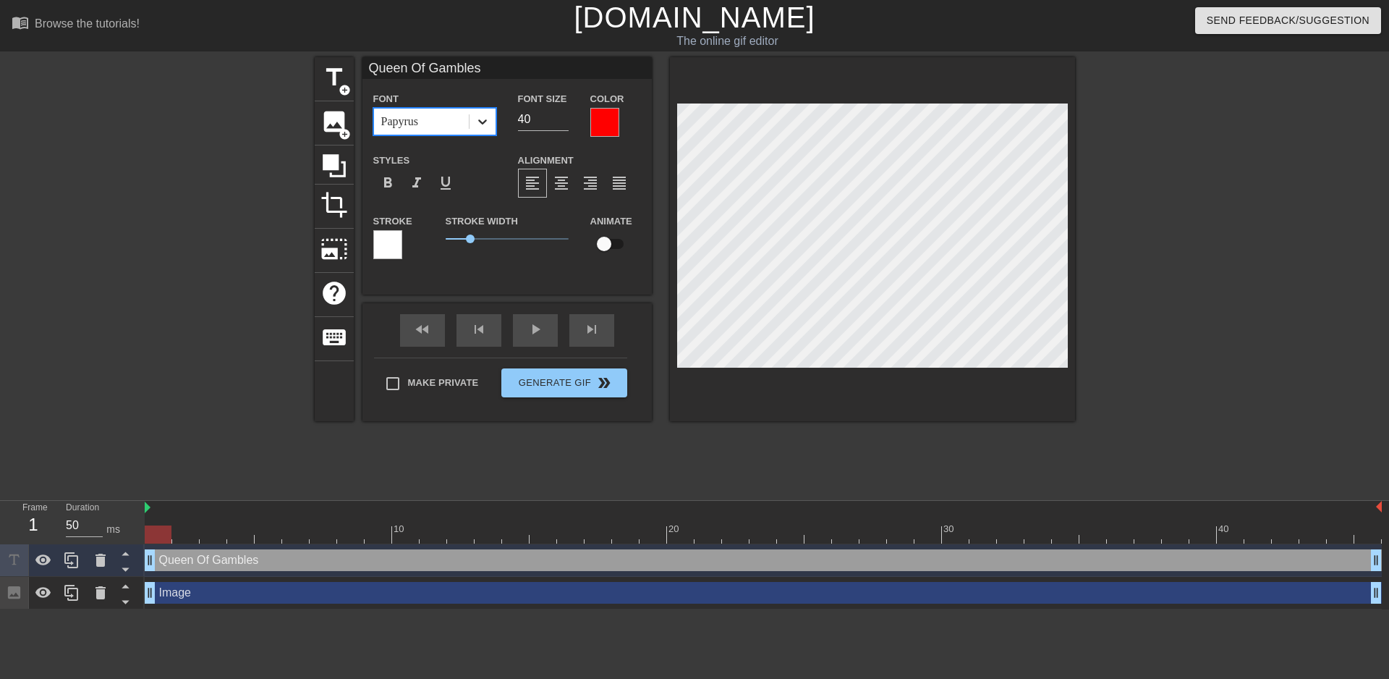
click at [488, 129] on div at bounding box center [482, 122] width 26 height 26
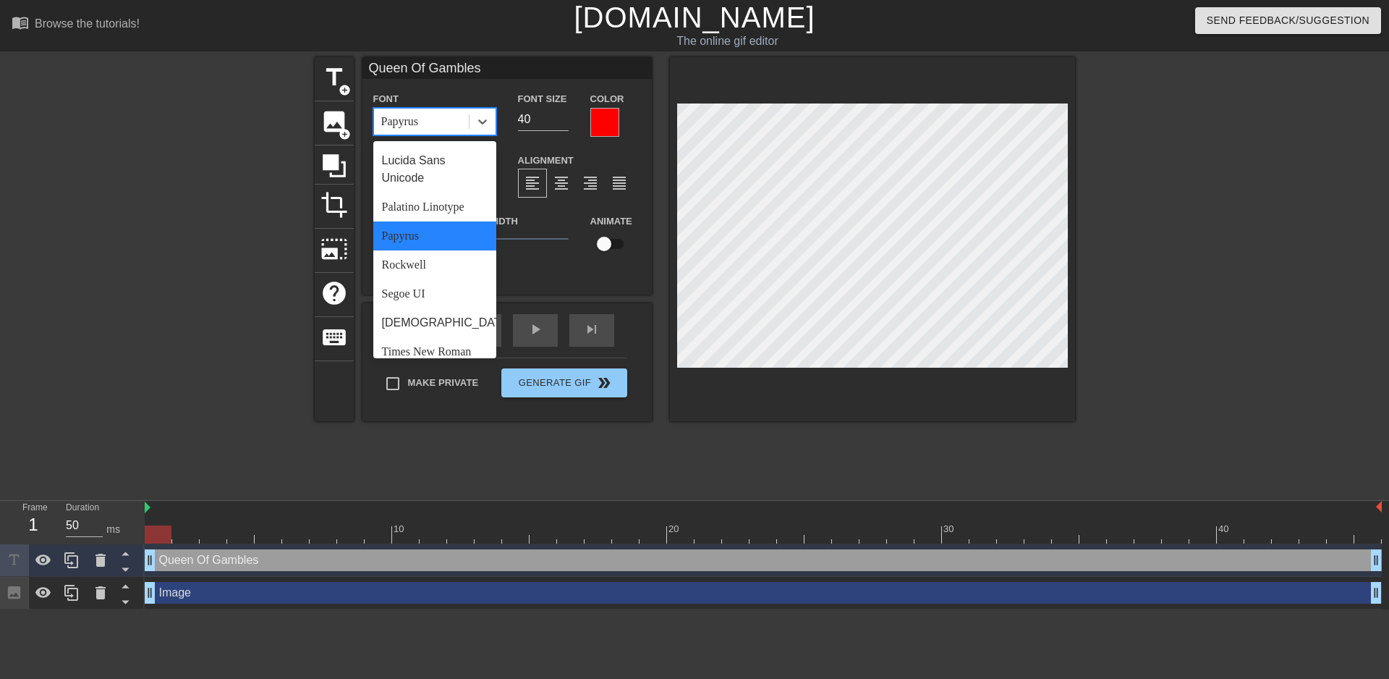
scroll to position [434, 0]
click at [428, 277] on div "Rockwell" at bounding box center [434, 262] width 123 height 29
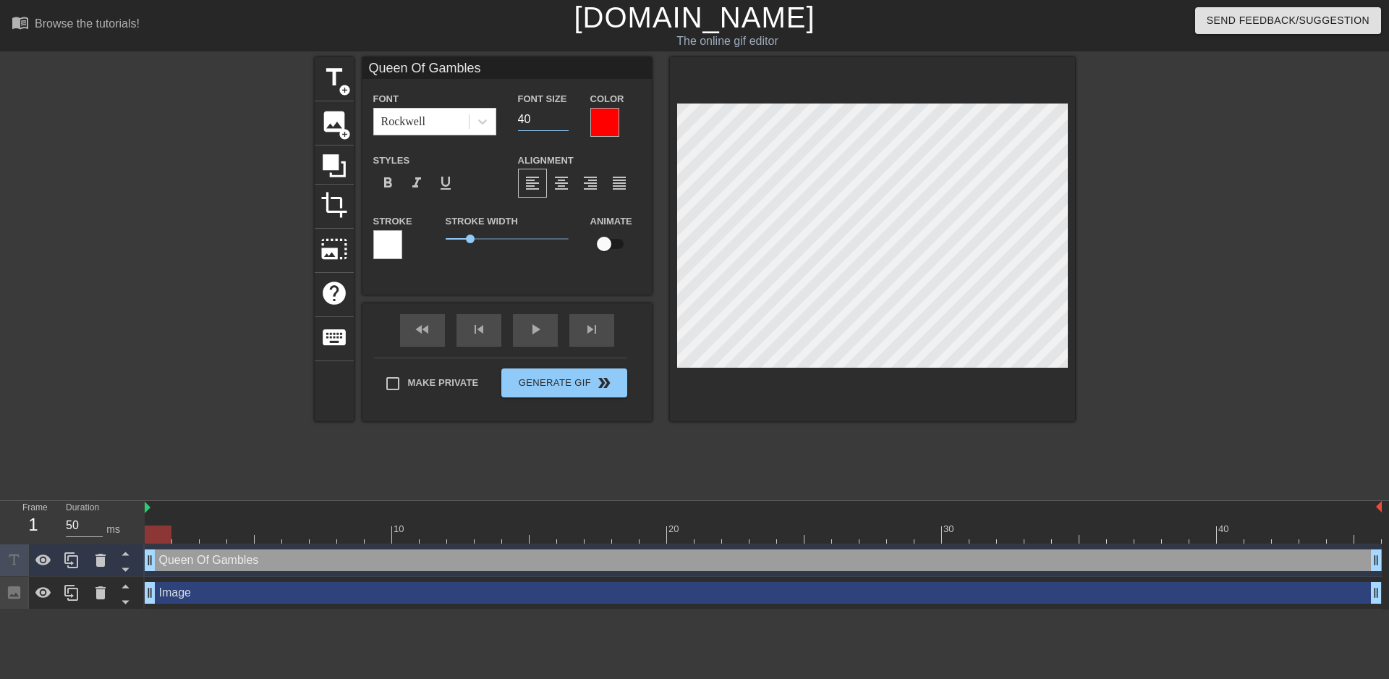
drag, startPoint x: 545, startPoint y: 121, endPoint x: 517, endPoint y: 129, distance: 29.3
click at [518, 129] on input "40" at bounding box center [543, 119] width 51 height 23
click at [561, 114] on input "41" at bounding box center [543, 119] width 51 height 23
click at [561, 114] on input "42" at bounding box center [543, 119] width 51 height 23
click at [561, 114] on input "43" at bounding box center [543, 119] width 51 height 23
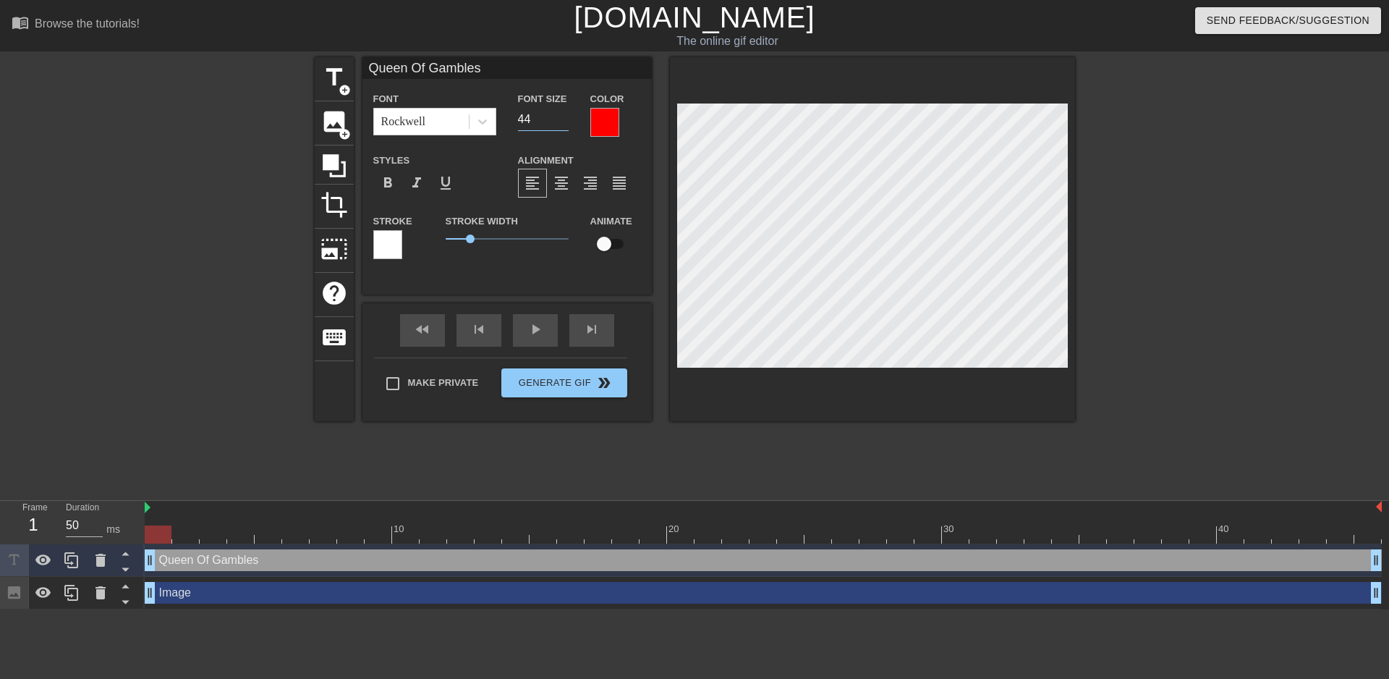
click at [561, 114] on input "44" at bounding box center [543, 119] width 51 height 23
click at [561, 114] on input "45" at bounding box center [543, 119] width 51 height 23
click at [561, 114] on input "46" at bounding box center [543, 119] width 51 height 23
click at [561, 114] on input "47" at bounding box center [543, 119] width 51 height 23
click at [561, 114] on input "48" at bounding box center [543, 119] width 51 height 23
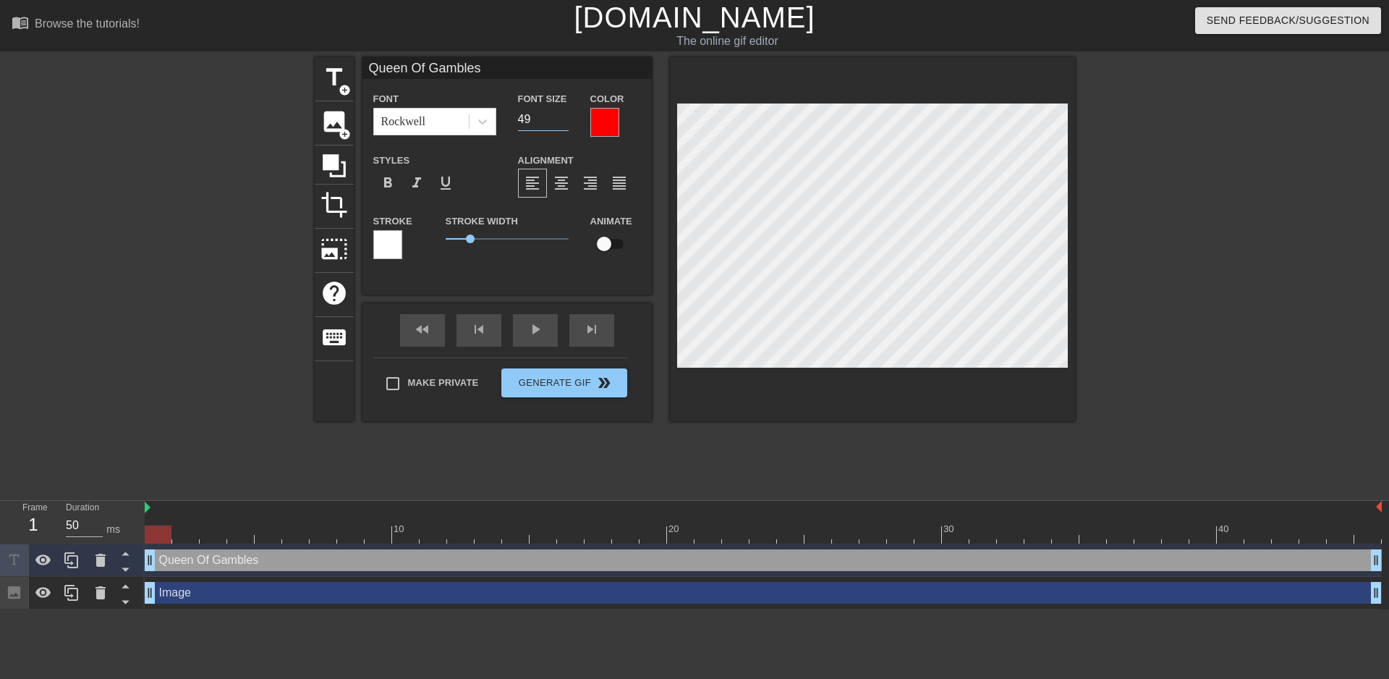
click at [561, 114] on input "49" at bounding box center [543, 119] width 51 height 23
type input "50"
click at [561, 114] on input "50" at bounding box center [543, 119] width 51 height 23
click at [1278, 443] on div at bounding box center [1200, 274] width 217 height 434
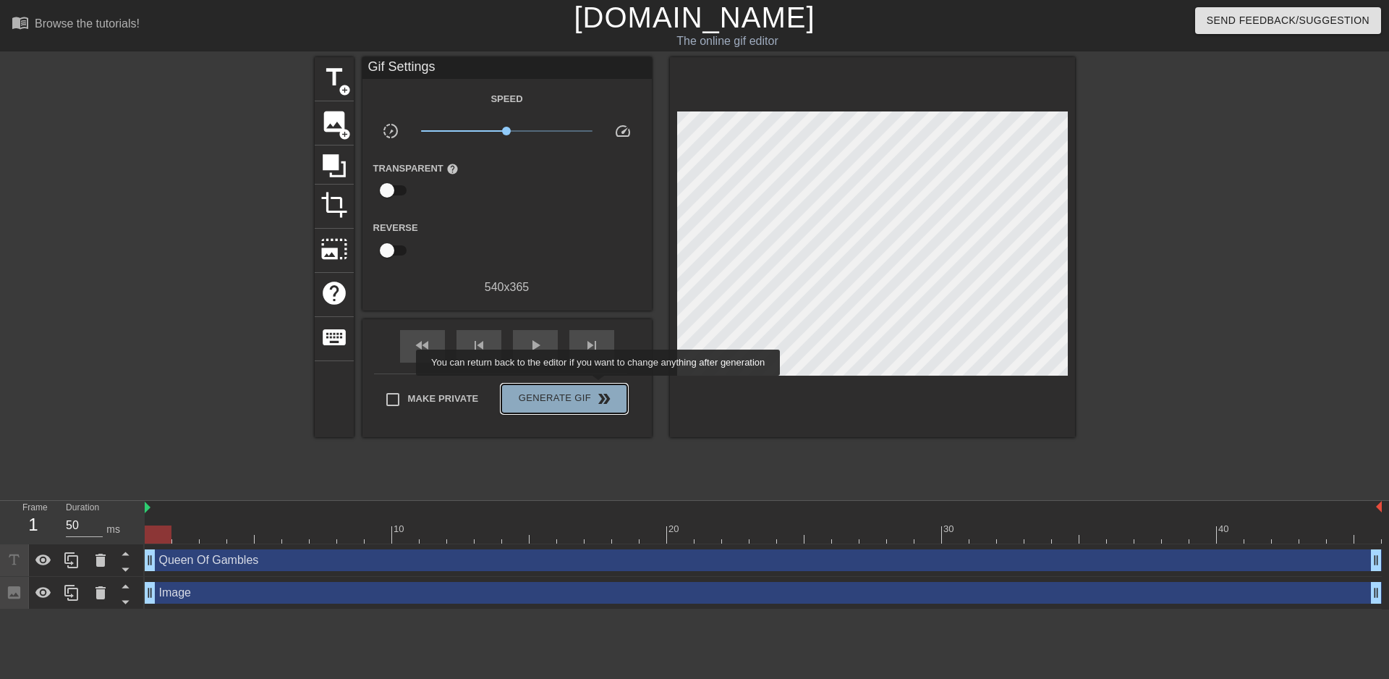
click at [600, 386] on button "Generate Gif double_arrow" at bounding box center [563, 398] width 125 height 29
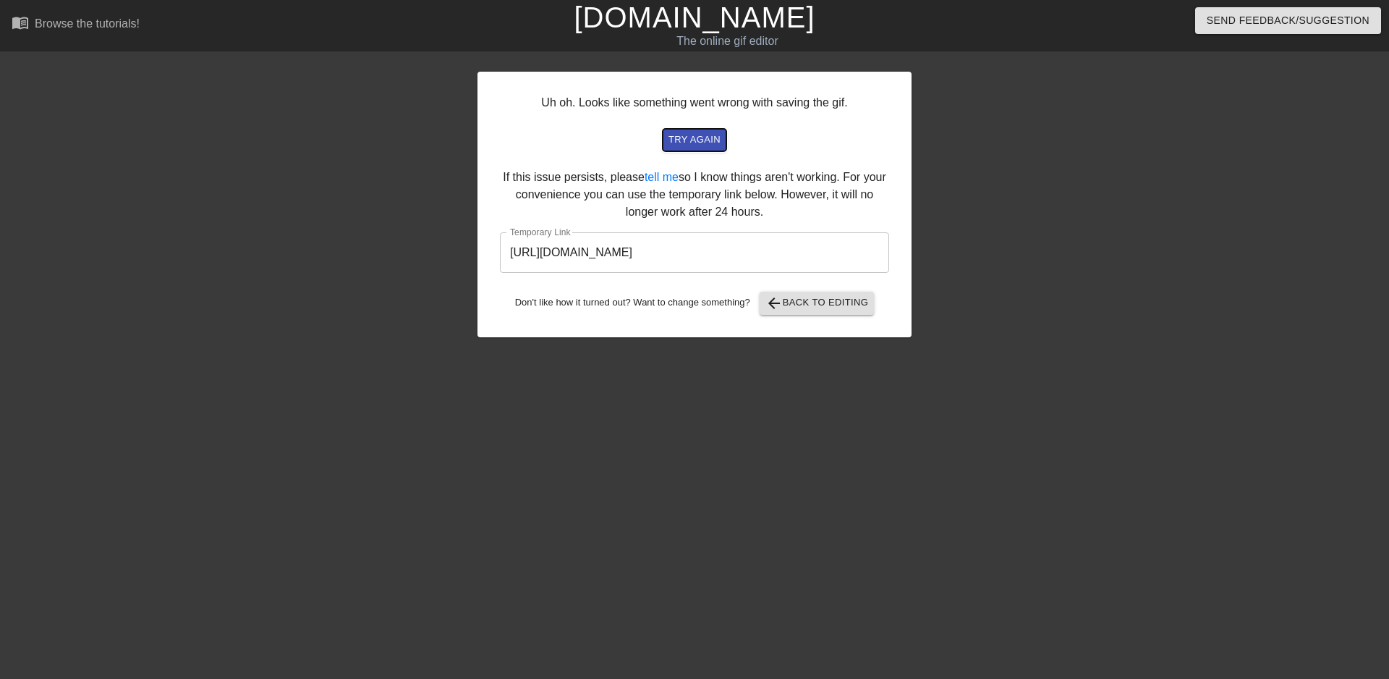
click at [703, 137] on span "try again" at bounding box center [694, 140] width 52 height 17
